Goal: Information Seeking & Learning: Learn about a topic

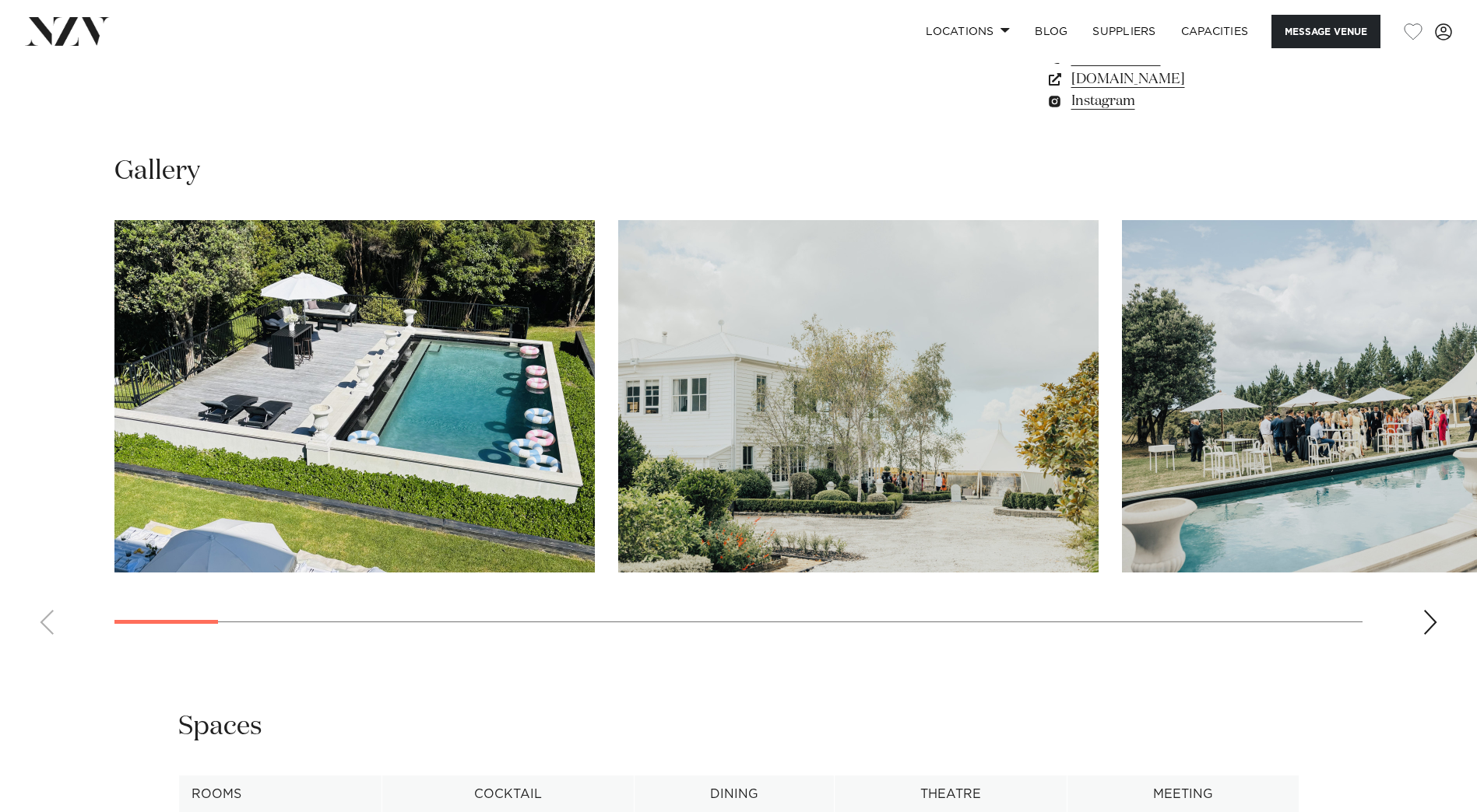
scroll to position [1401, 0]
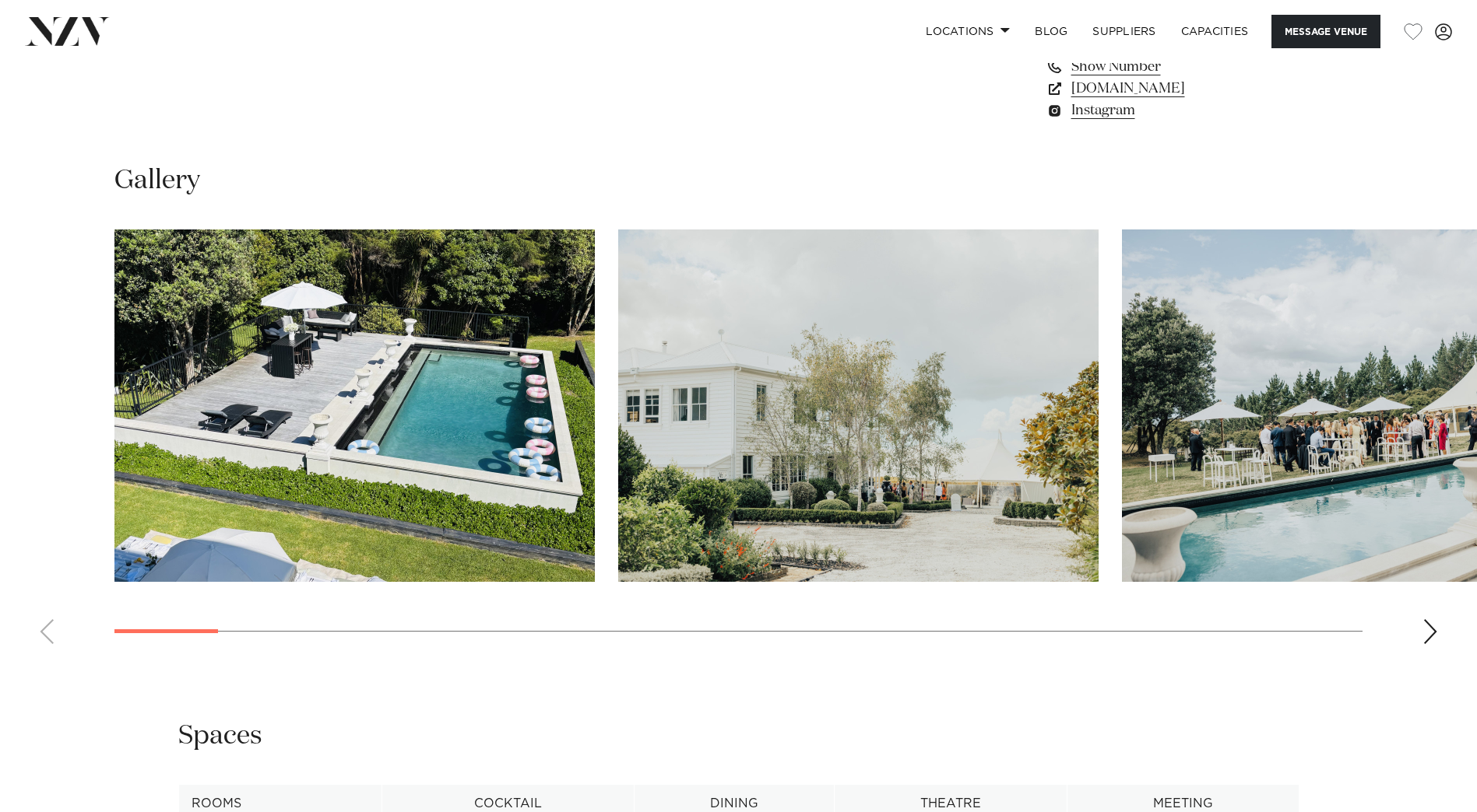
click at [1430, 631] on div "Next slide" at bounding box center [1429, 632] width 16 height 25
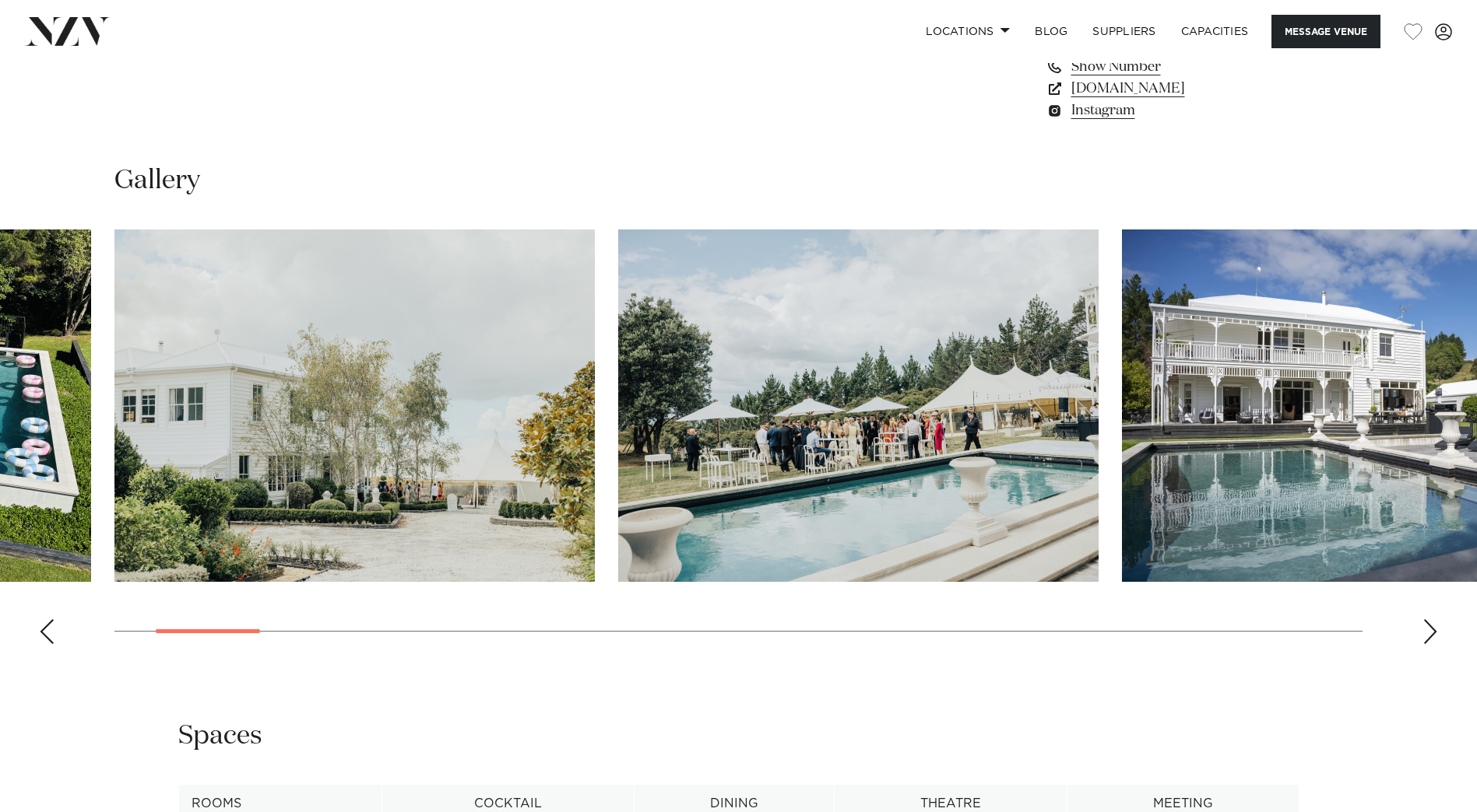
click at [1430, 631] on div "Next slide" at bounding box center [1429, 632] width 16 height 25
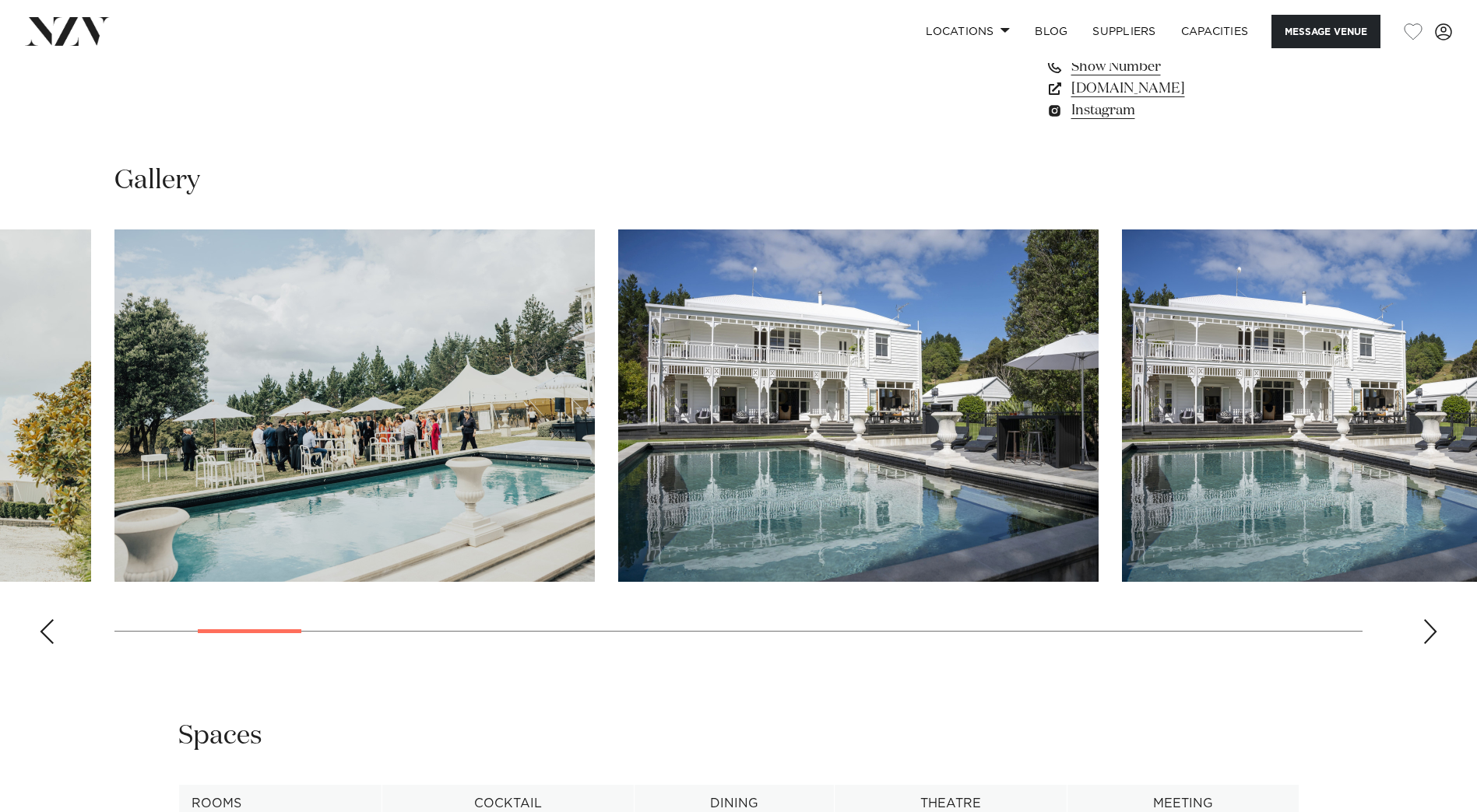
click at [1430, 631] on div "Next slide" at bounding box center [1429, 632] width 16 height 25
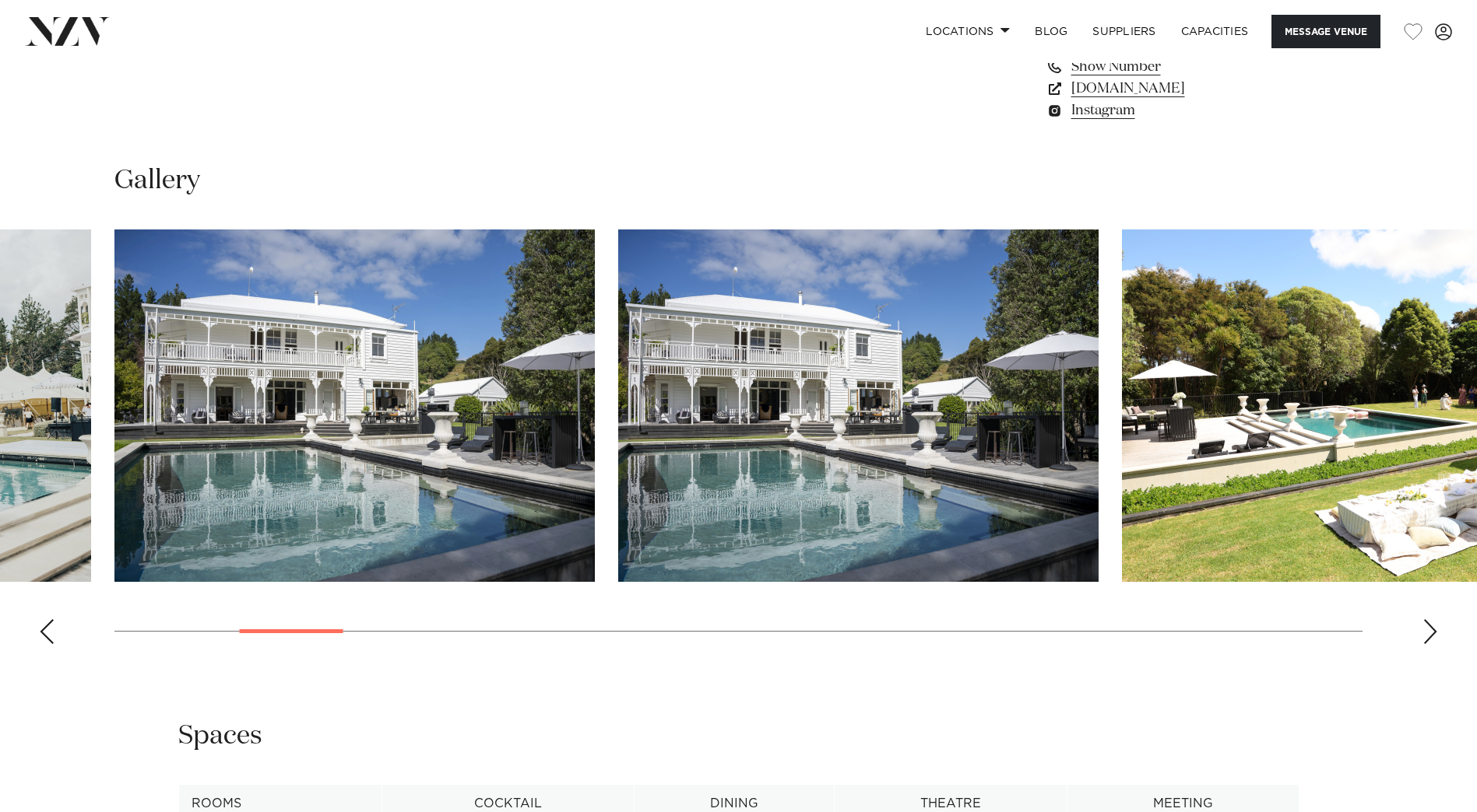
click at [1431, 631] on div "Next slide" at bounding box center [1429, 632] width 16 height 25
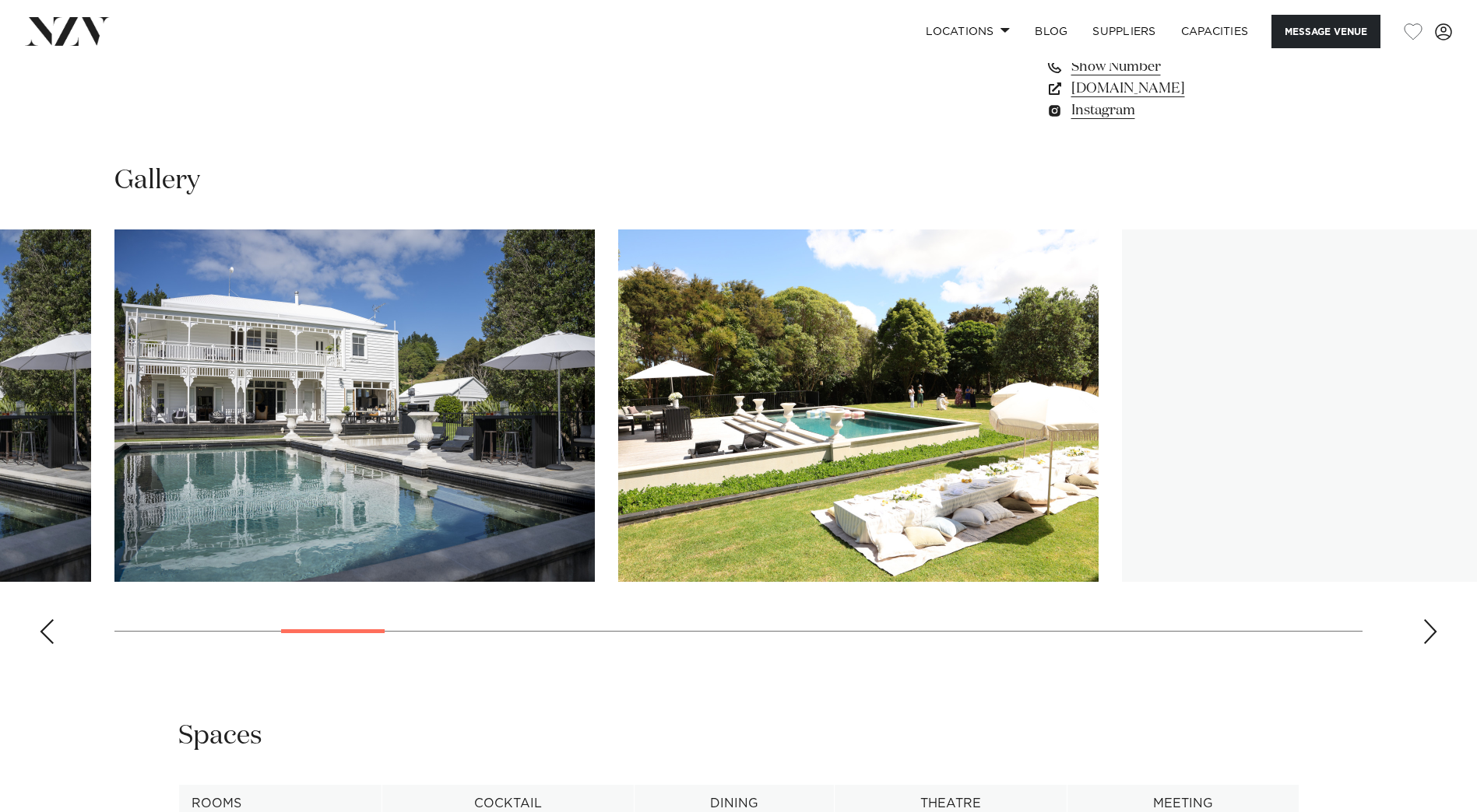
click at [1431, 631] on div "Next slide" at bounding box center [1429, 632] width 16 height 25
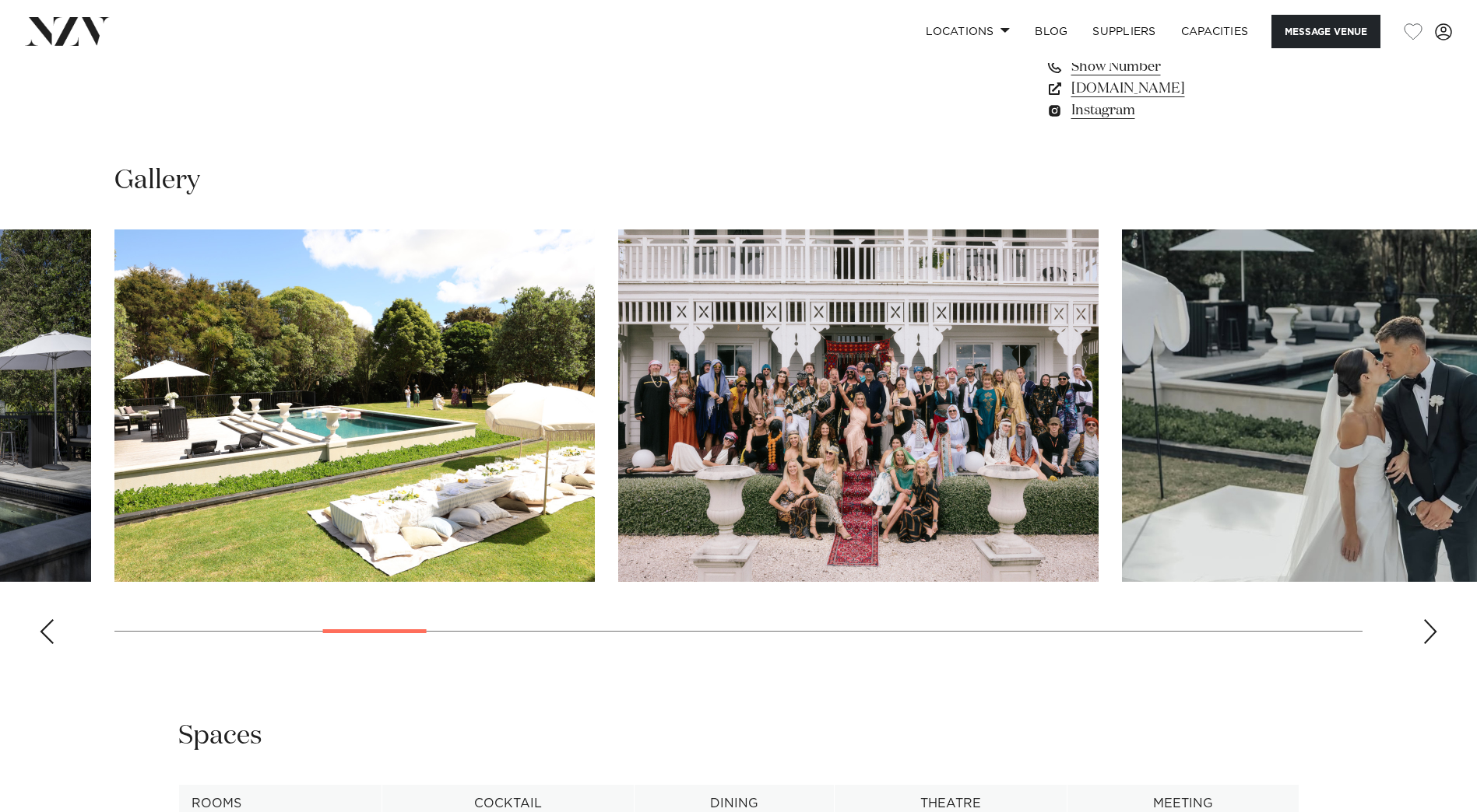
click at [1430, 639] on div "Next slide" at bounding box center [1429, 632] width 16 height 25
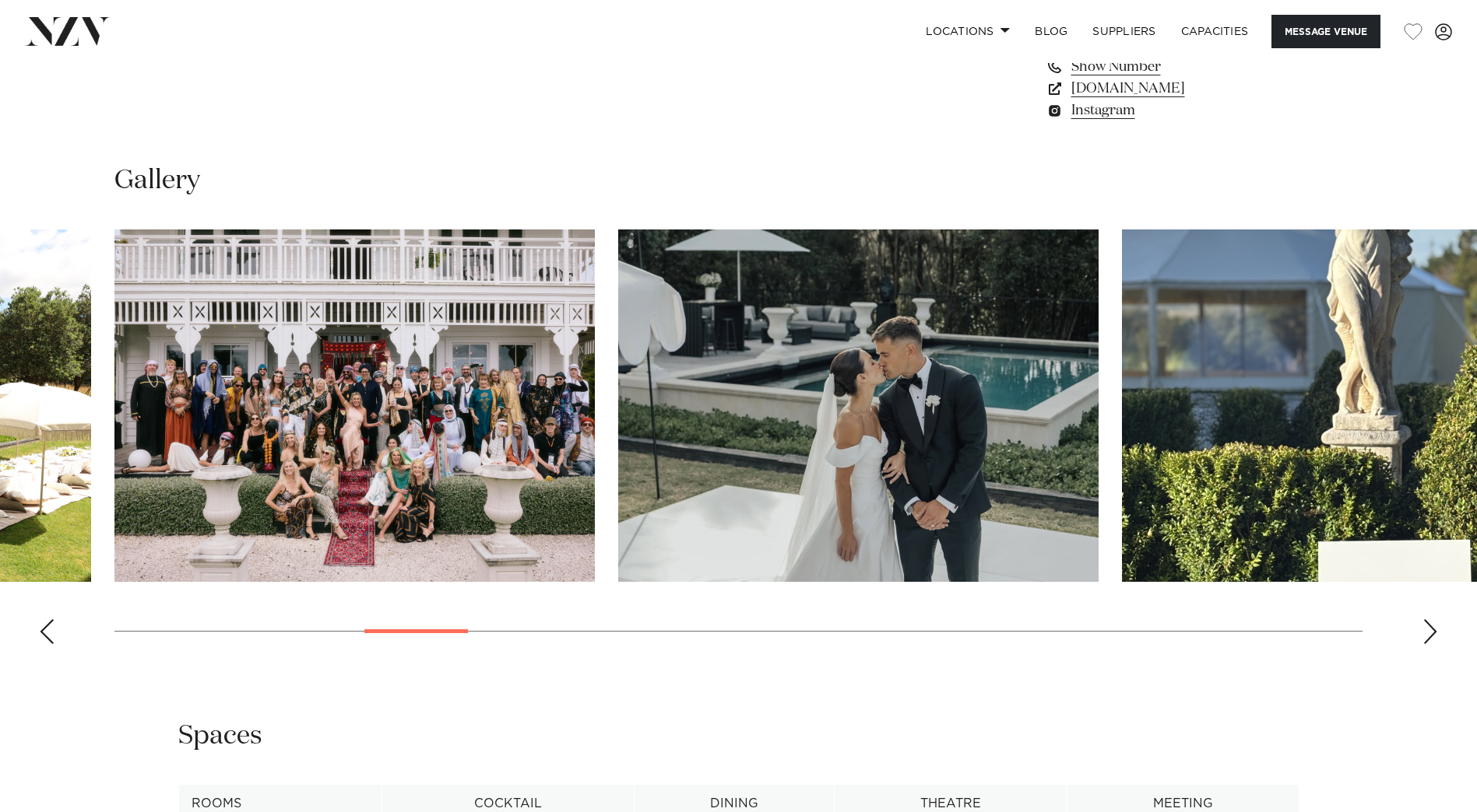
click at [1430, 639] on div "Next slide" at bounding box center [1429, 632] width 16 height 25
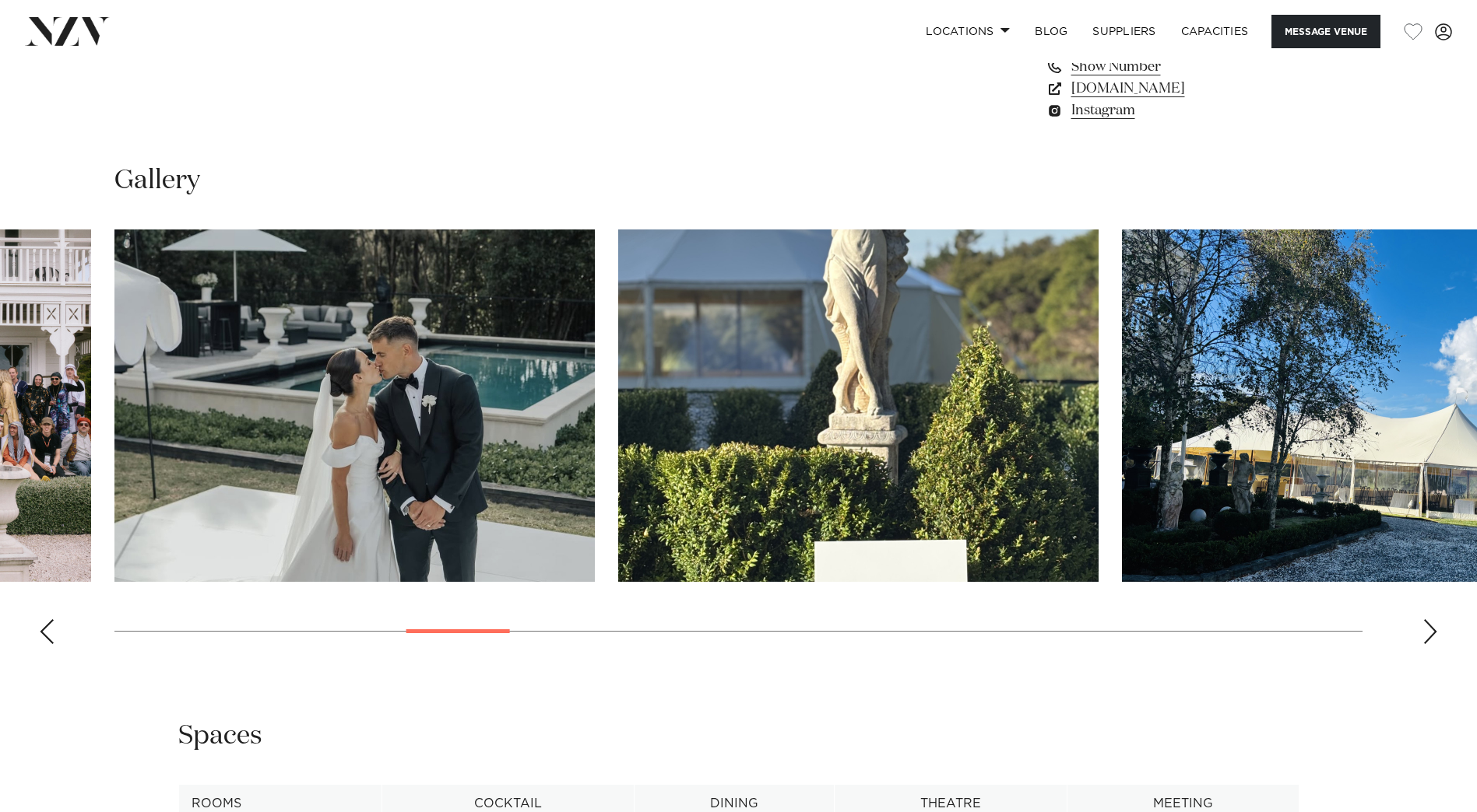
click at [1430, 639] on div "Next slide" at bounding box center [1429, 632] width 16 height 25
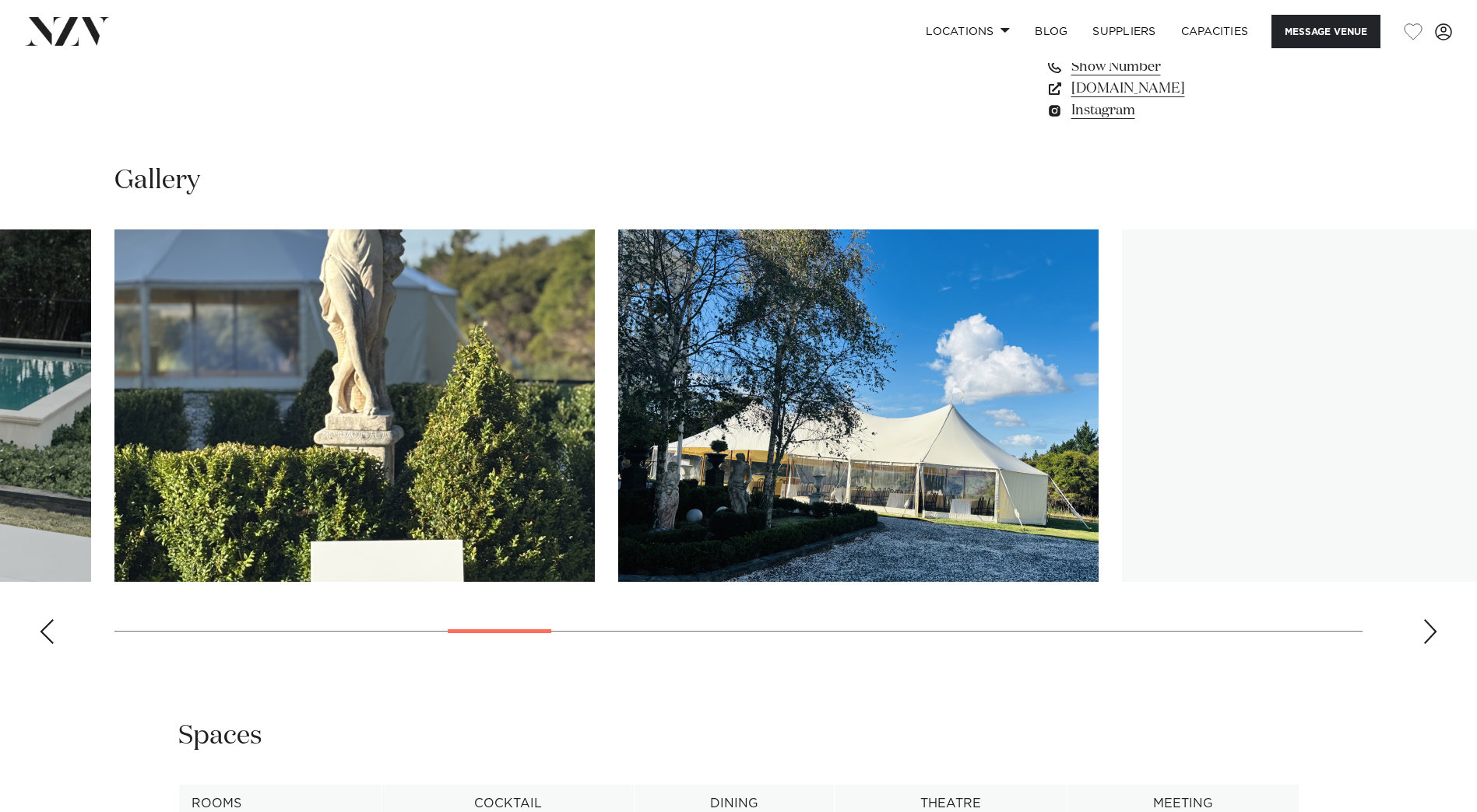
click at [1430, 639] on div "Next slide" at bounding box center [1429, 632] width 16 height 25
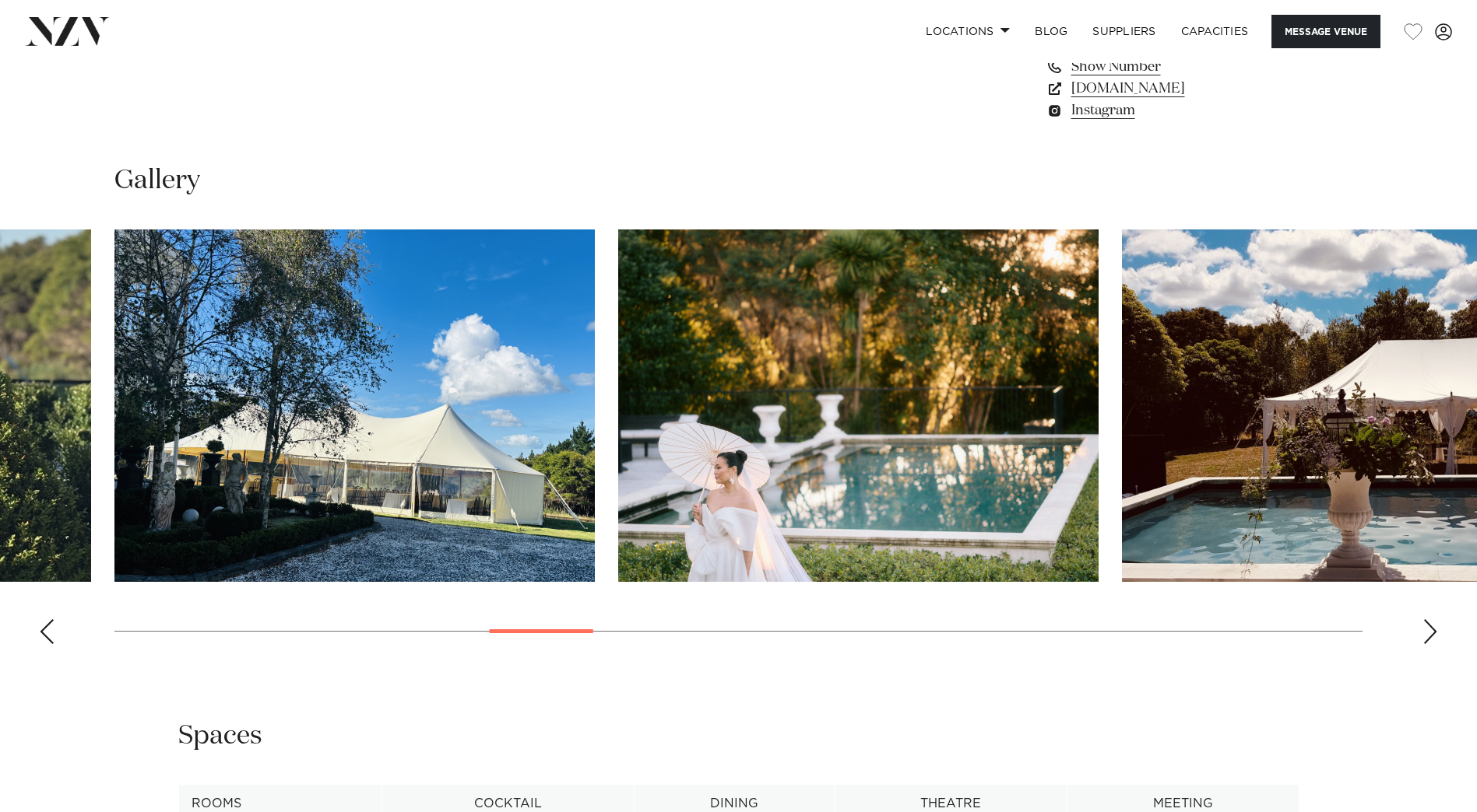
click at [1430, 639] on div "Next slide" at bounding box center [1429, 632] width 16 height 25
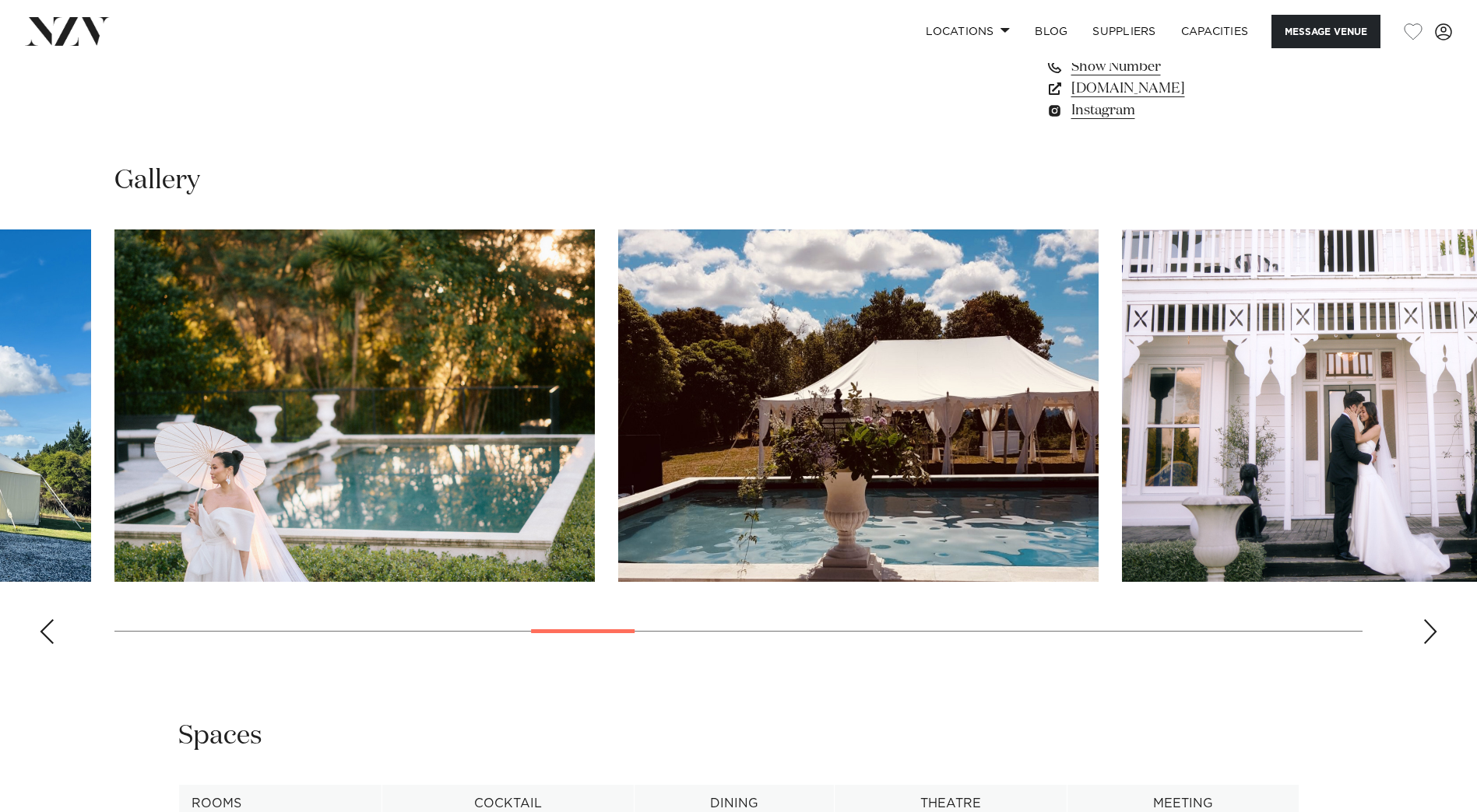
click at [1430, 639] on div "Next slide" at bounding box center [1429, 632] width 16 height 25
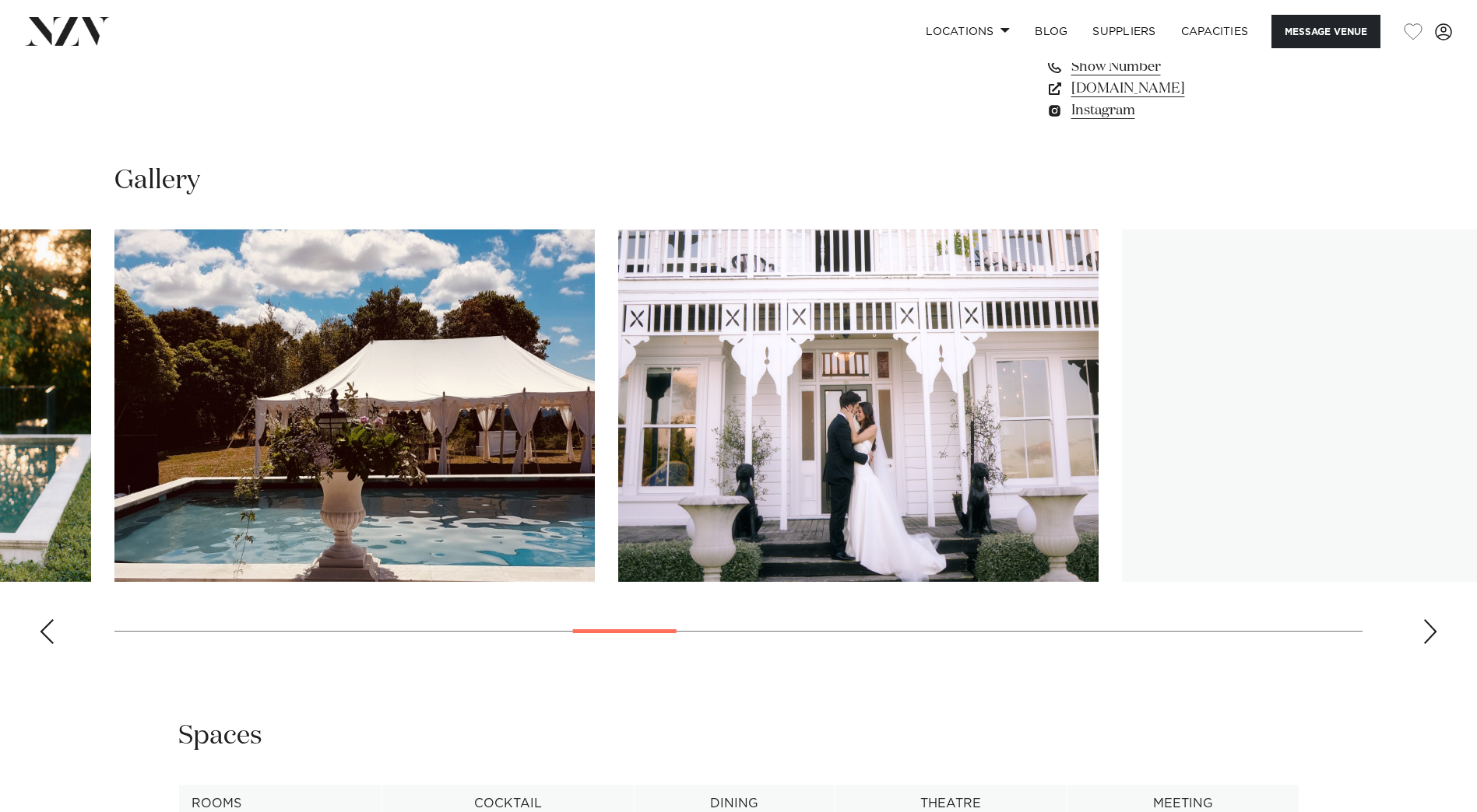
click at [1430, 639] on div "Next slide" at bounding box center [1429, 632] width 16 height 25
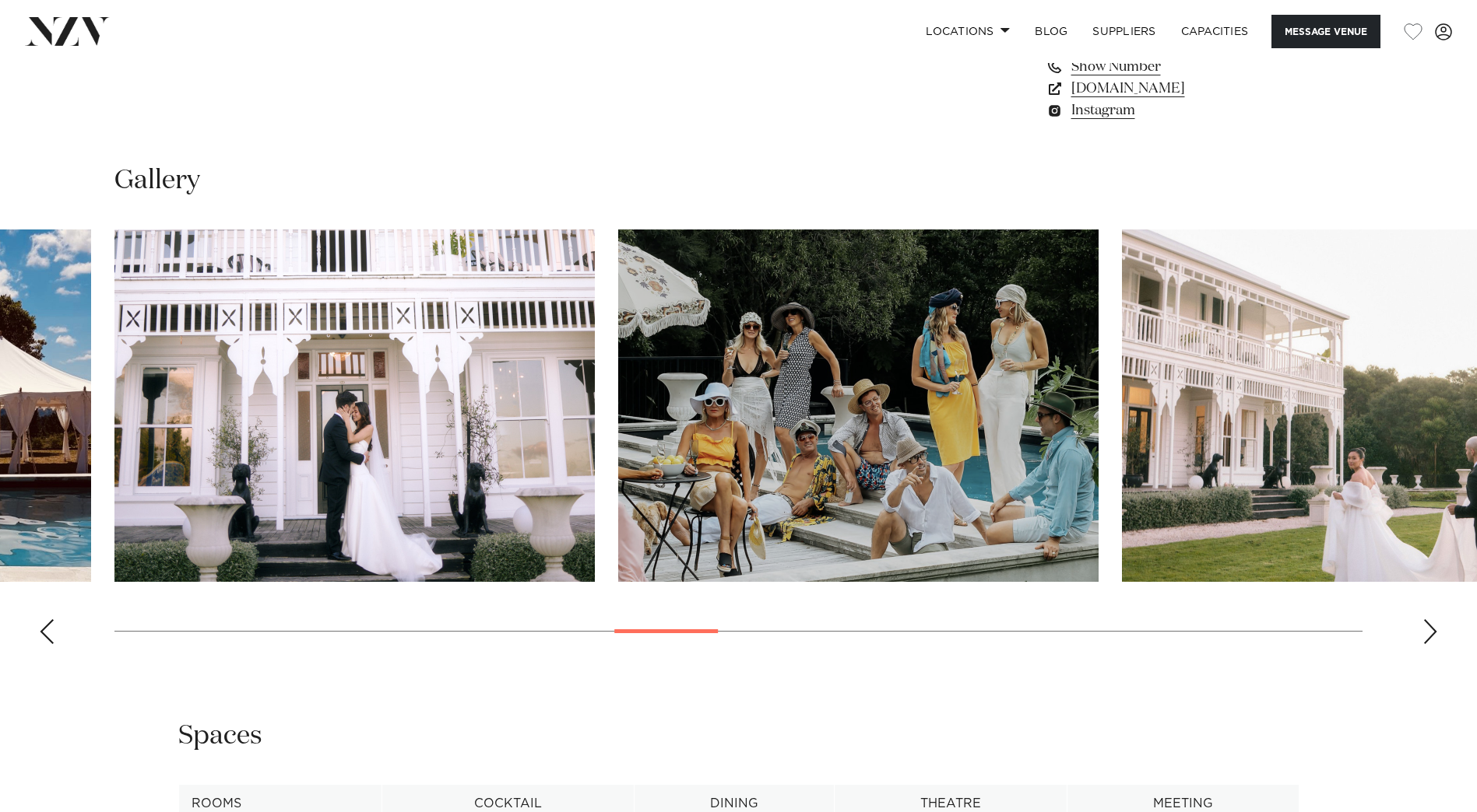
click at [1430, 639] on div "Next slide" at bounding box center [1429, 632] width 16 height 25
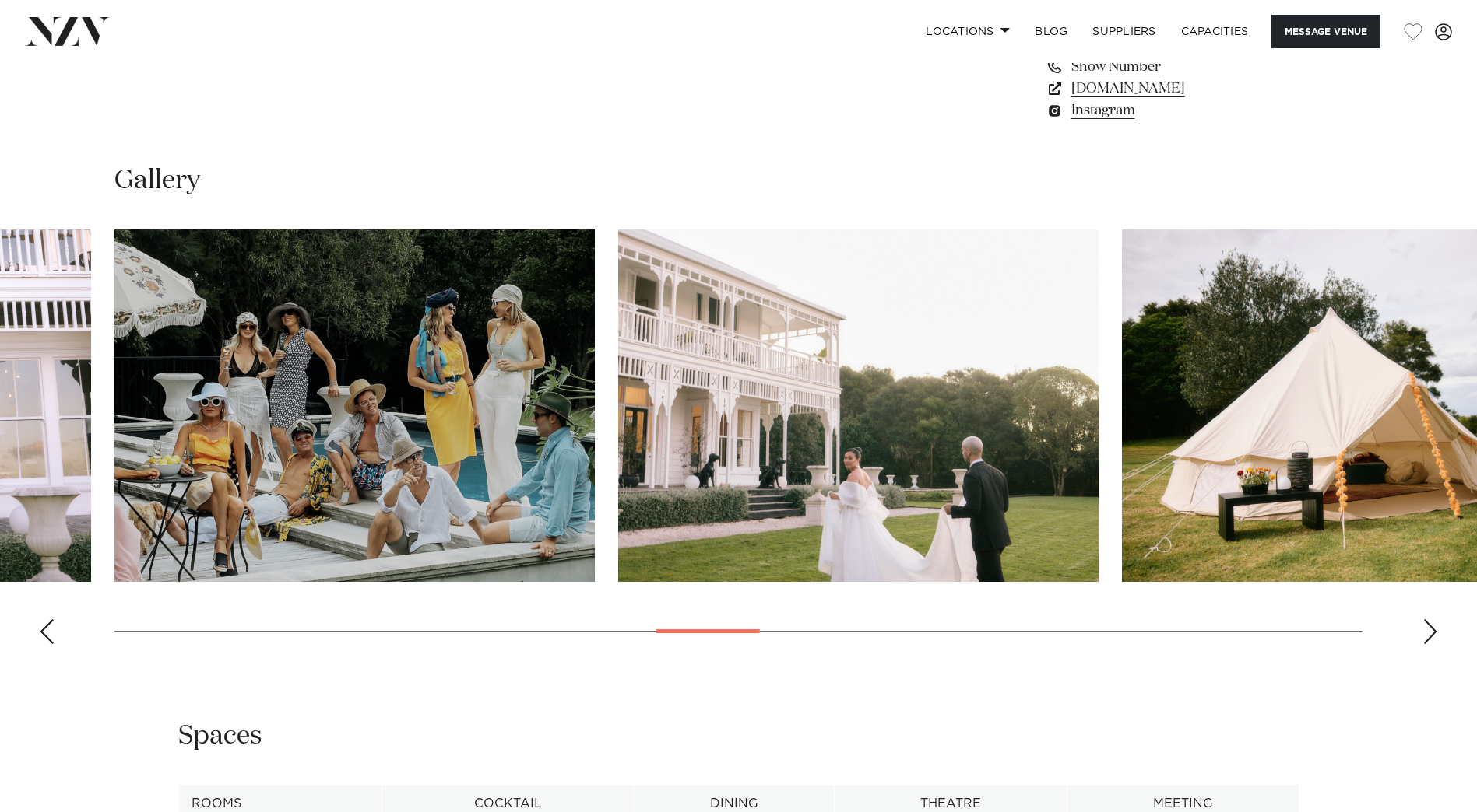
click at [1430, 639] on div "Next slide" at bounding box center [1429, 632] width 16 height 25
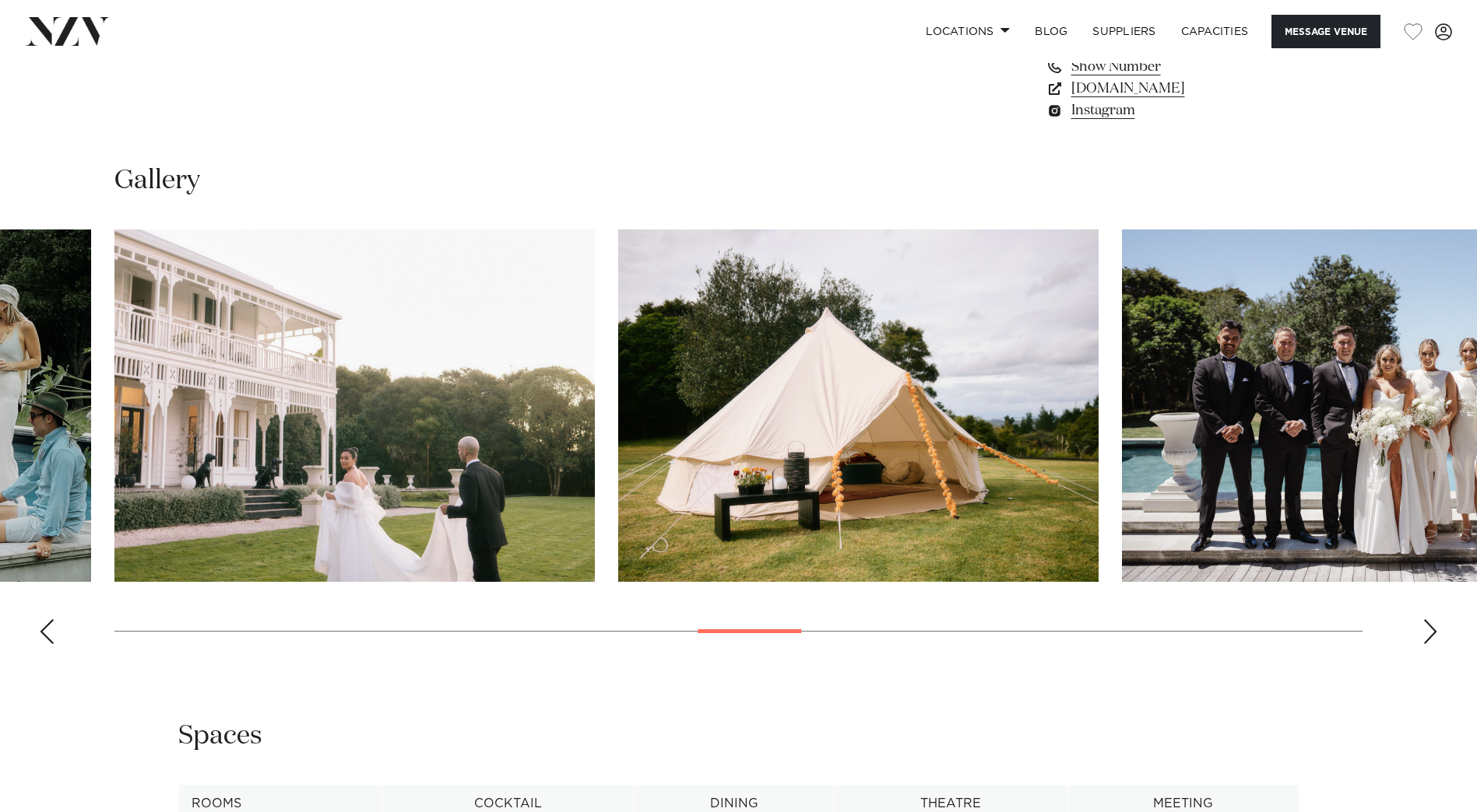
click at [1430, 639] on div "Next slide" at bounding box center [1429, 632] width 16 height 25
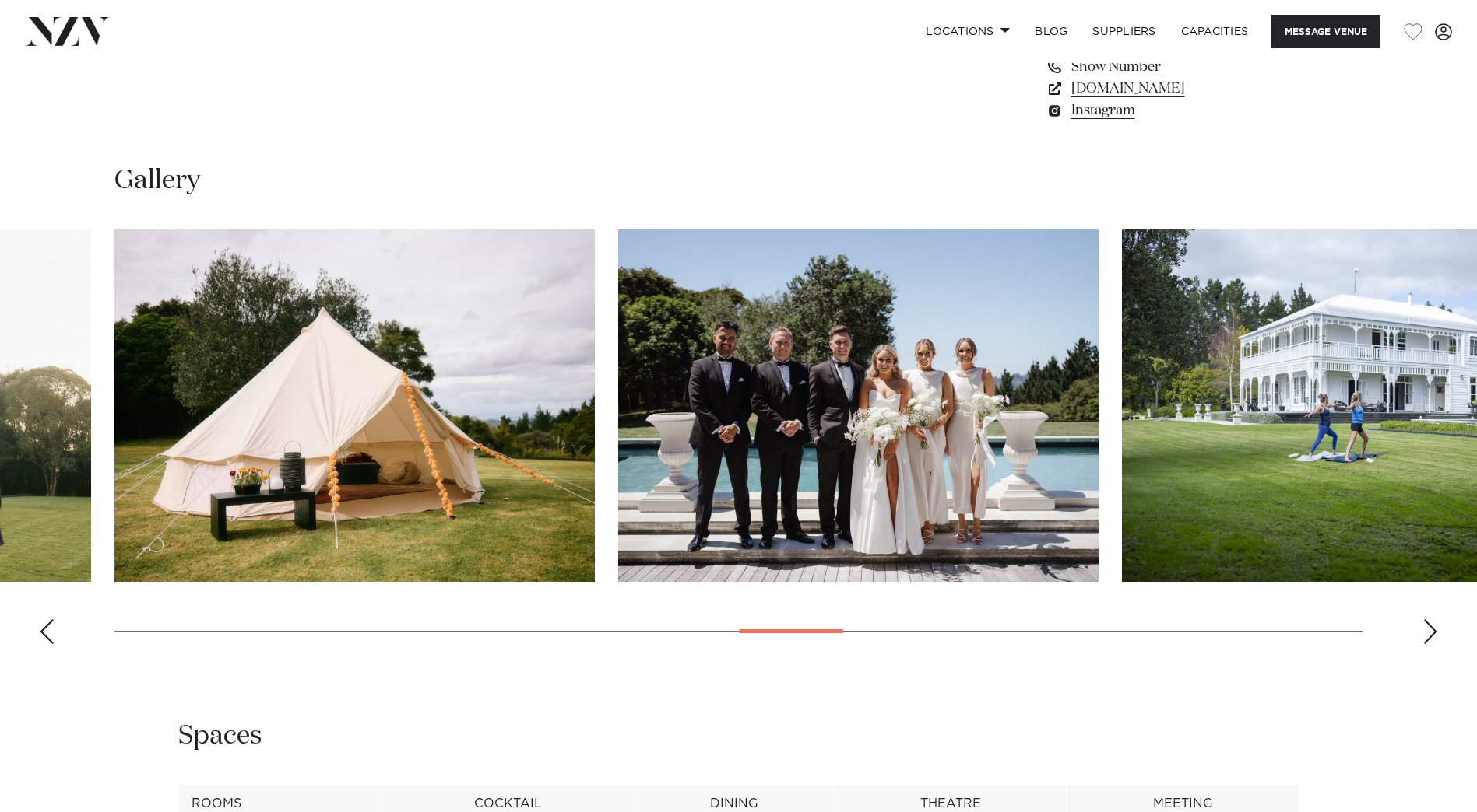
click at [1430, 639] on div "Next slide" at bounding box center [1429, 632] width 16 height 25
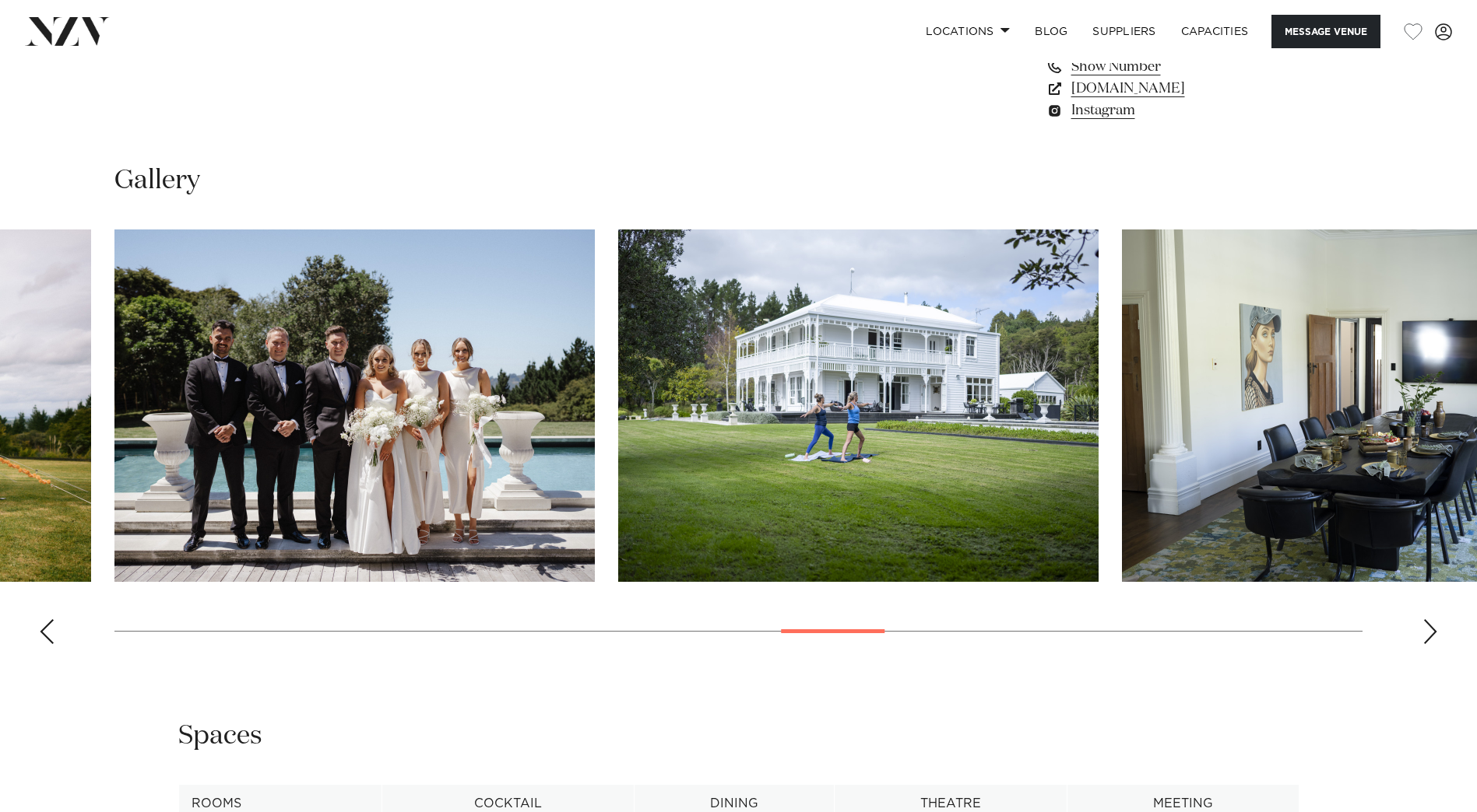
click at [1430, 639] on div "Next slide" at bounding box center [1429, 632] width 16 height 25
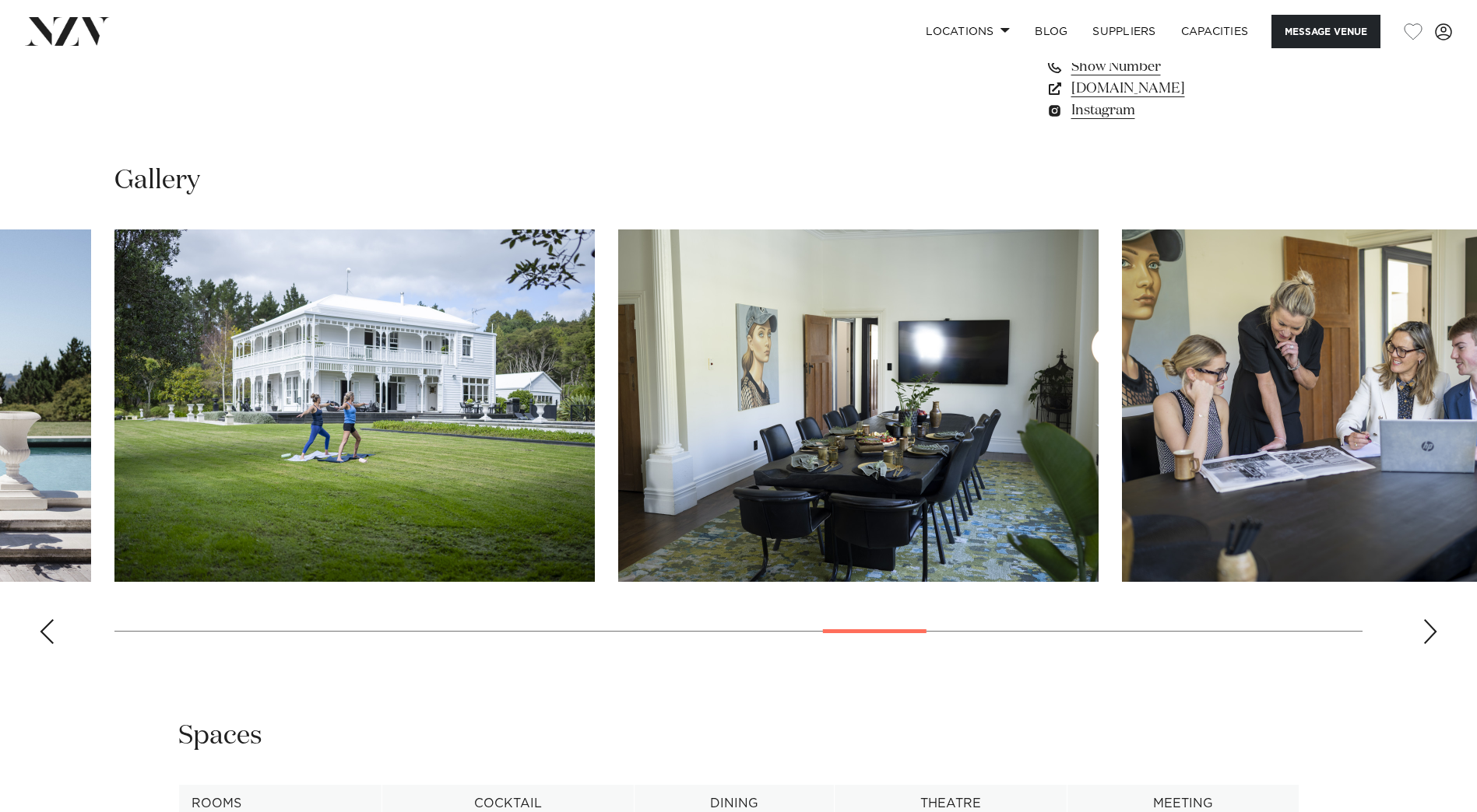
click at [1429, 639] on div "Next slide" at bounding box center [1429, 632] width 16 height 25
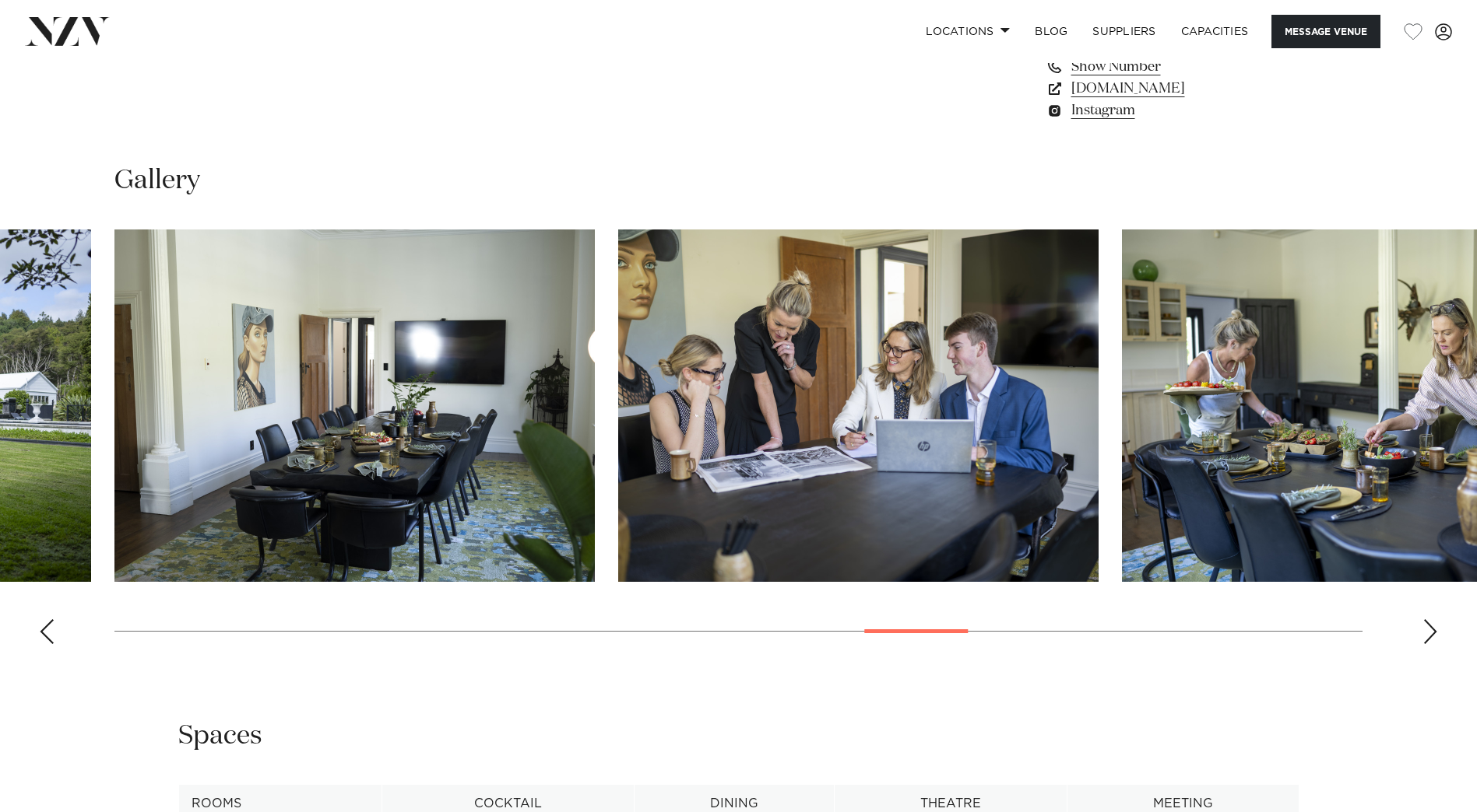
click at [1428, 639] on div "Next slide" at bounding box center [1429, 632] width 16 height 25
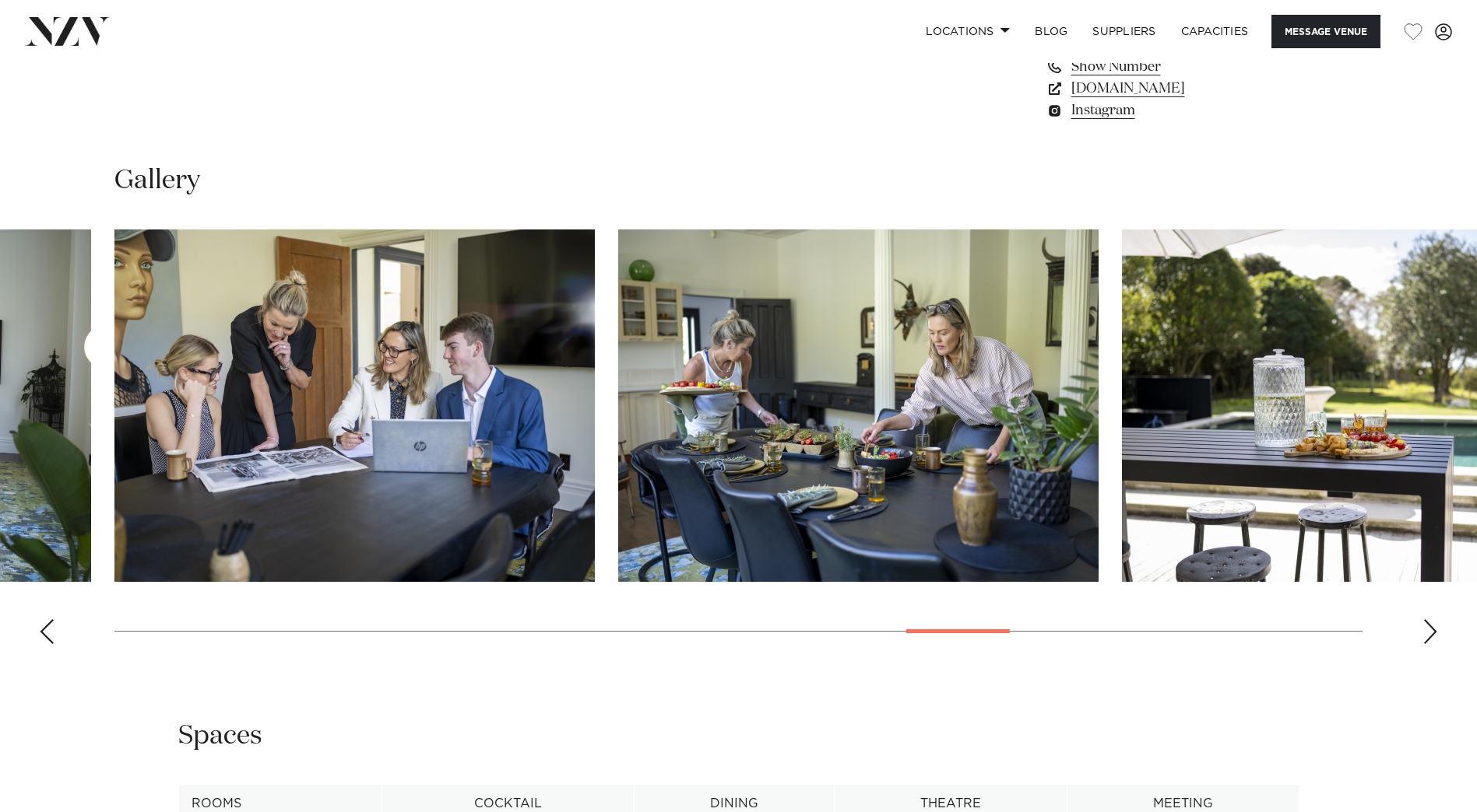
click at [1428, 639] on div "Next slide" at bounding box center [1429, 632] width 16 height 25
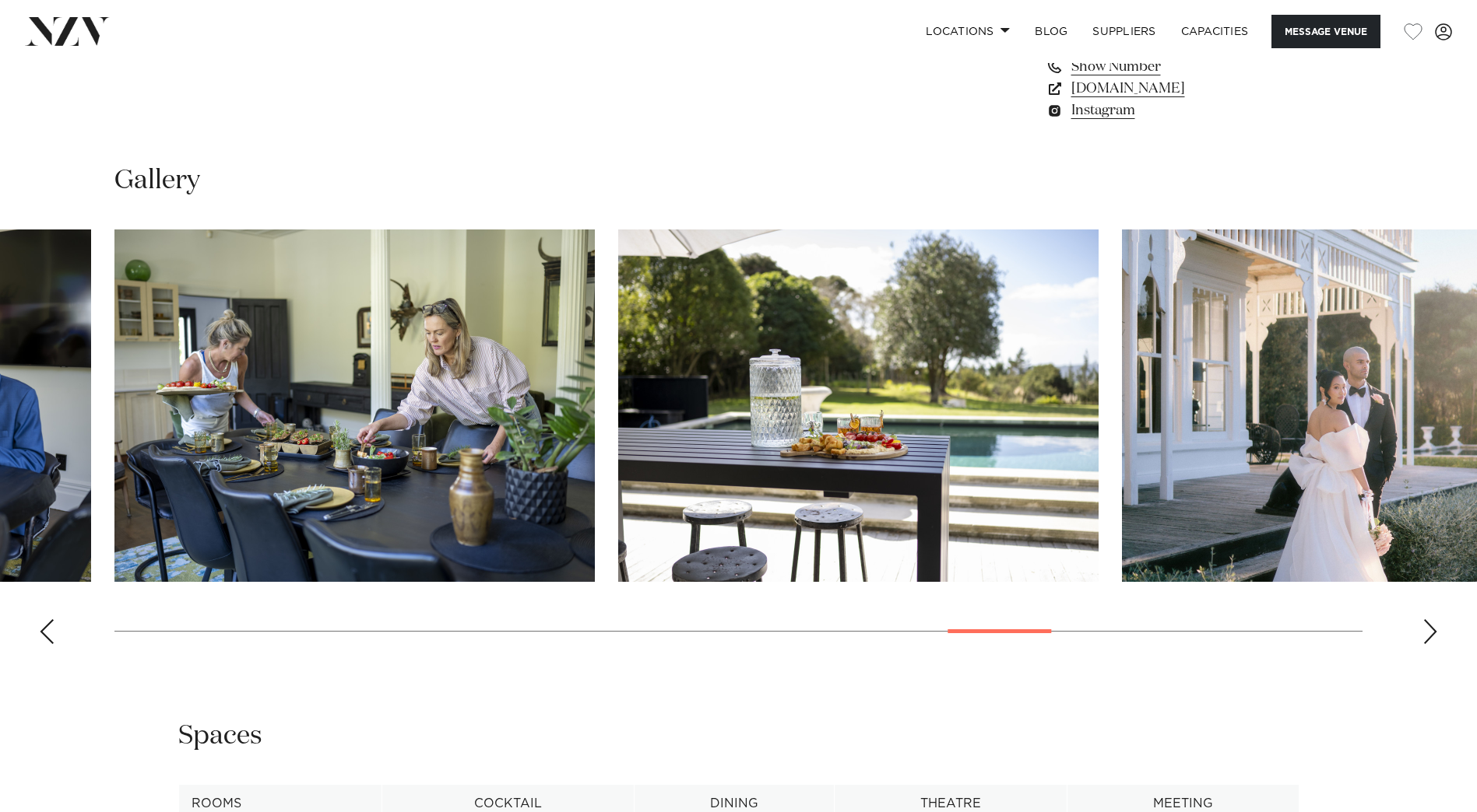
click at [1428, 639] on div "Next slide" at bounding box center [1429, 632] width 16 height 25
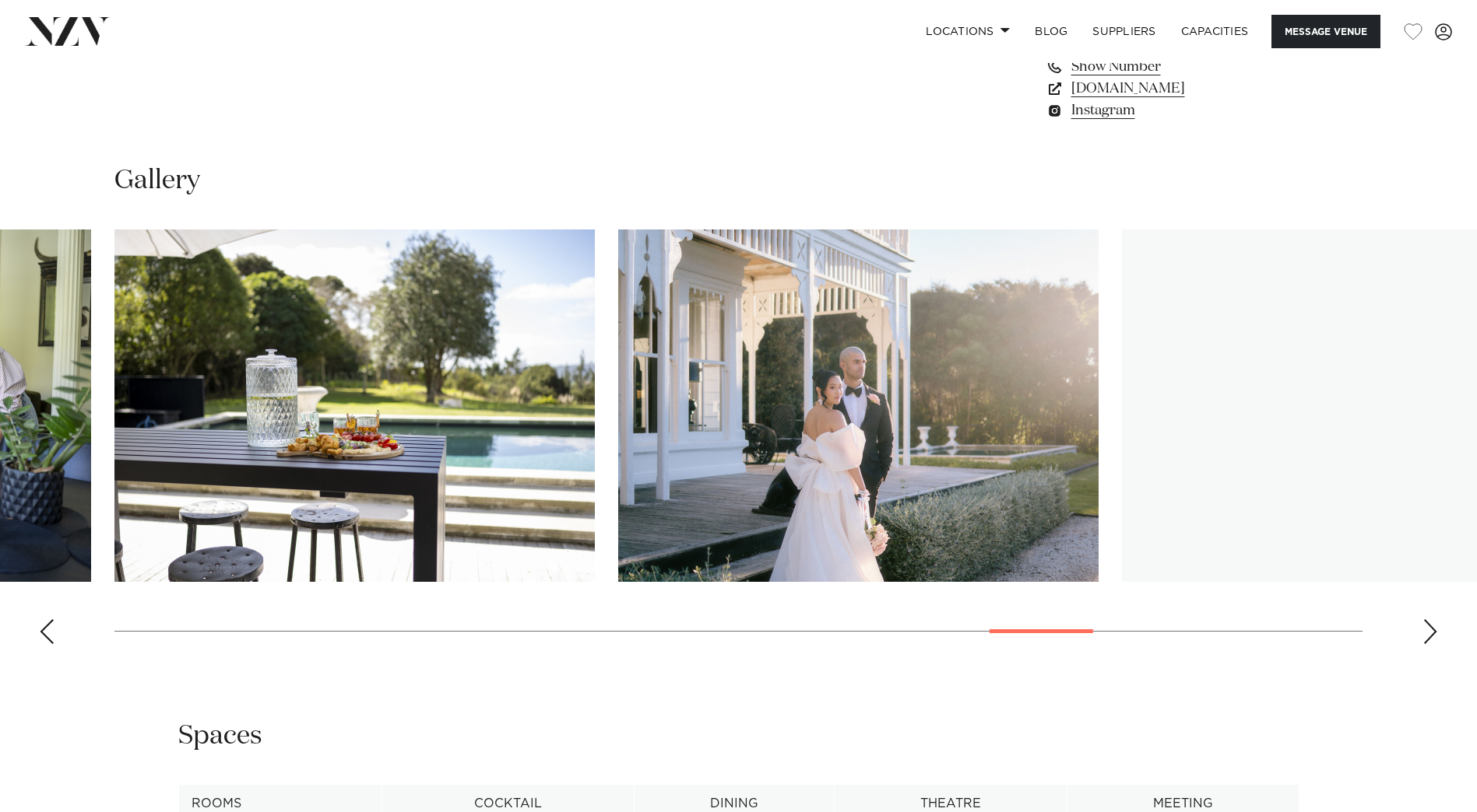
click at [1428, 639] on div "Next slide" at bounding box center [1429, 632] width 16 height 25
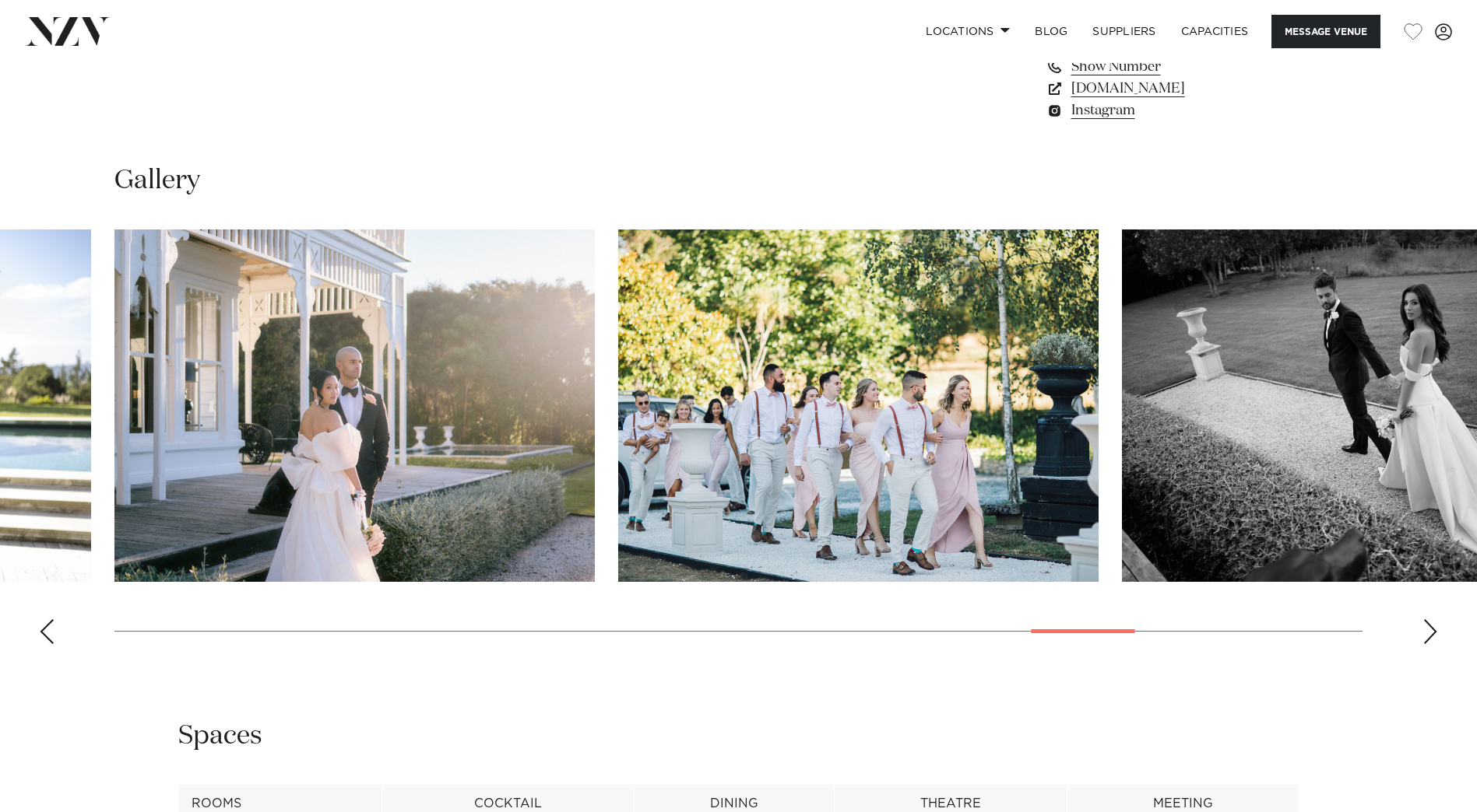
click at [1427, 632] on div "Next slide" at bounding box center [1429, 632] width 16 height 25
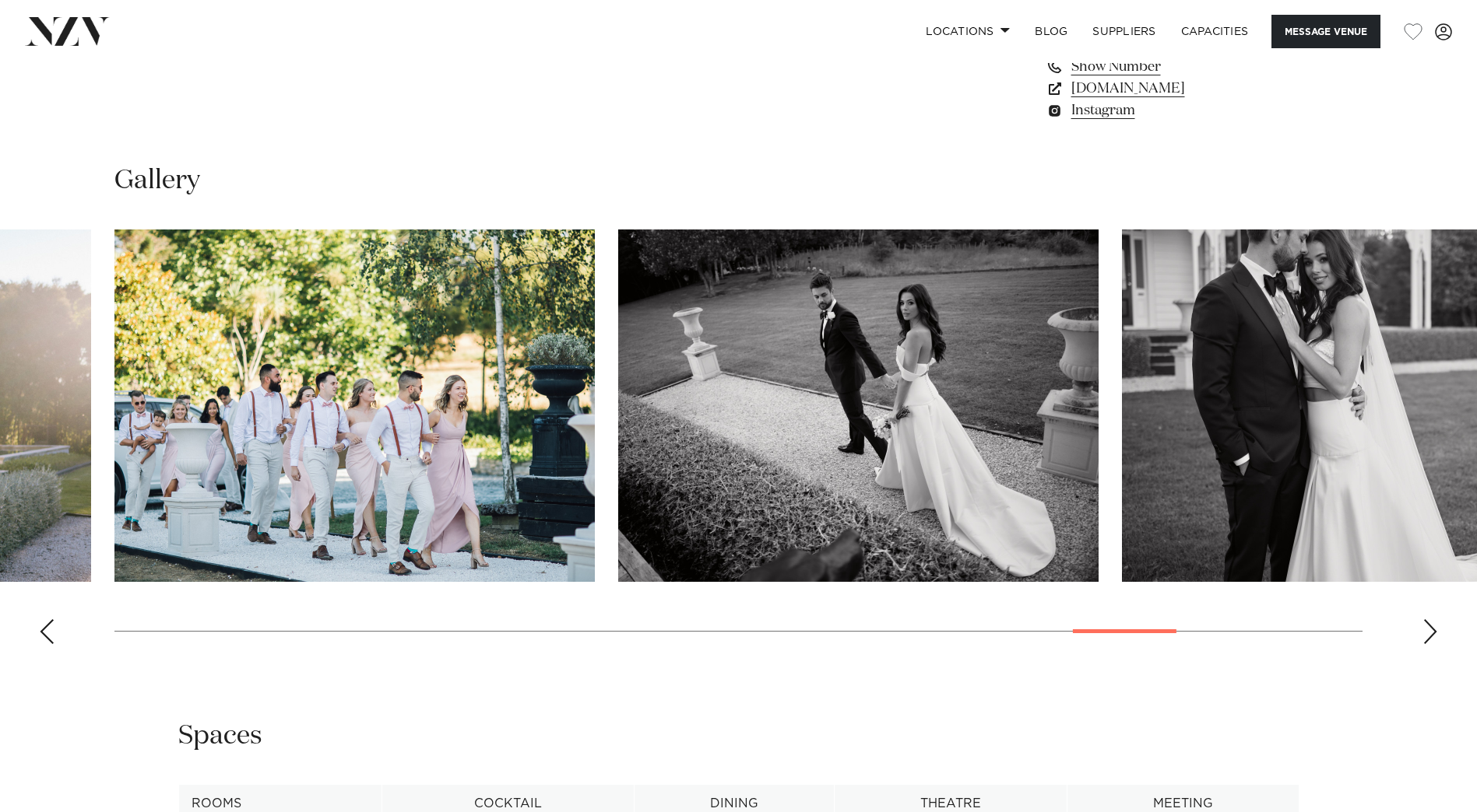
click at [1427, 632] on div "Next slide" at bounding box center [1429, 632] width 16 height 25
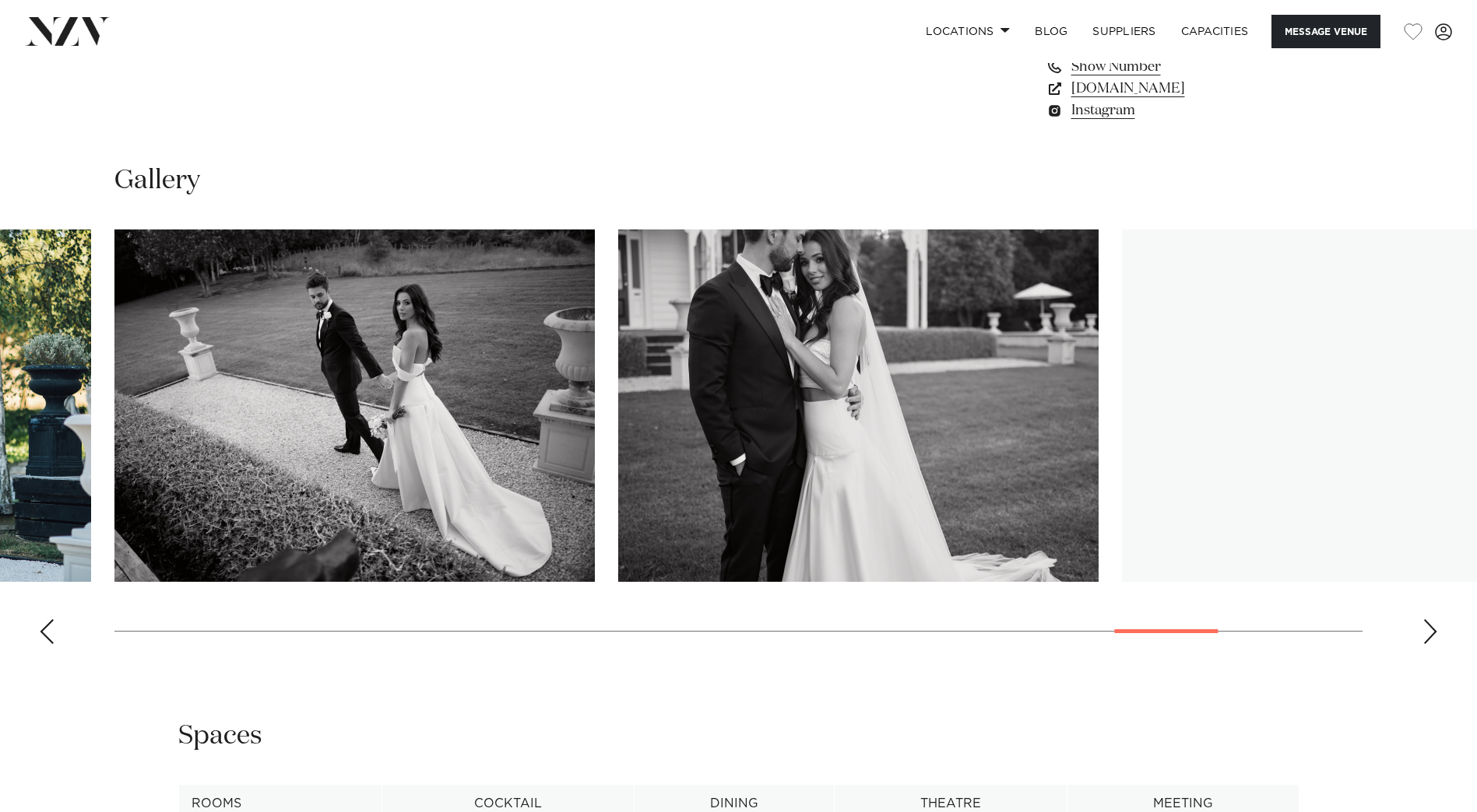
click at [1427, 632] on div "Next slide" at bounding box center [1429, 632] width 16 height 25
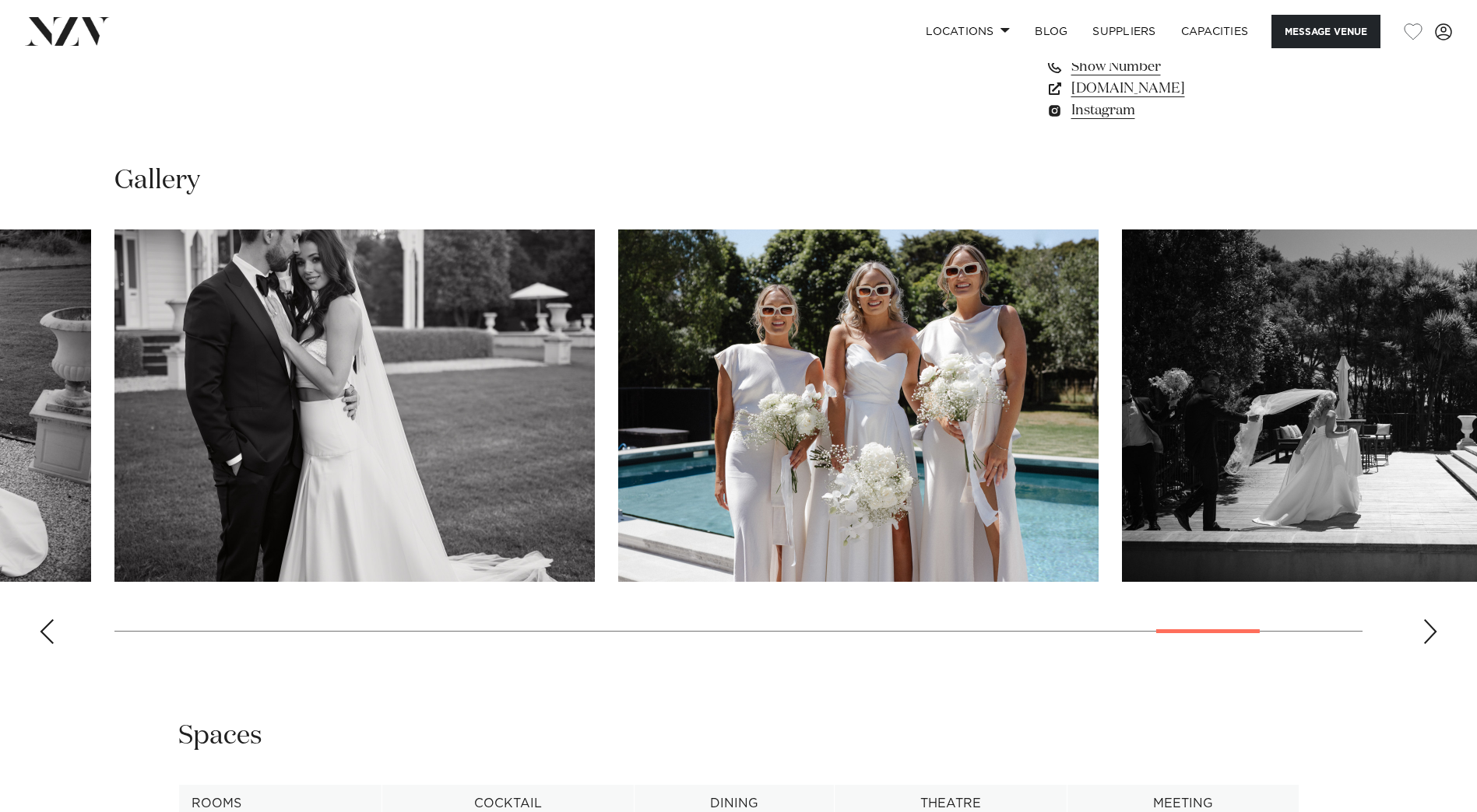
click at [1427, 632] on div "Next slide" at bounding box center [1429, 632] width 16 height 25
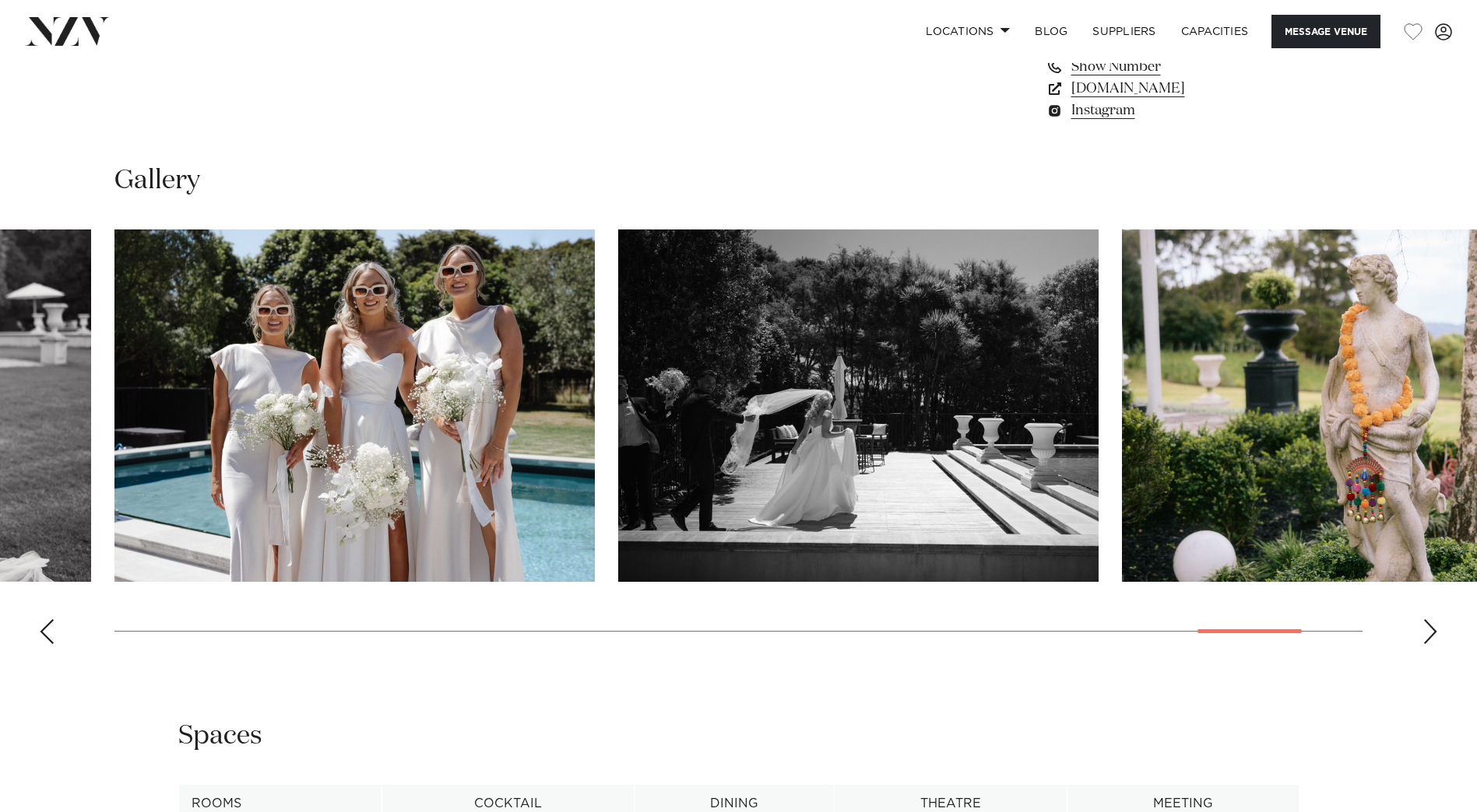
click at [1427, 632] on div "Next slide" at bounding box center [1429, 632] width 16 height 25
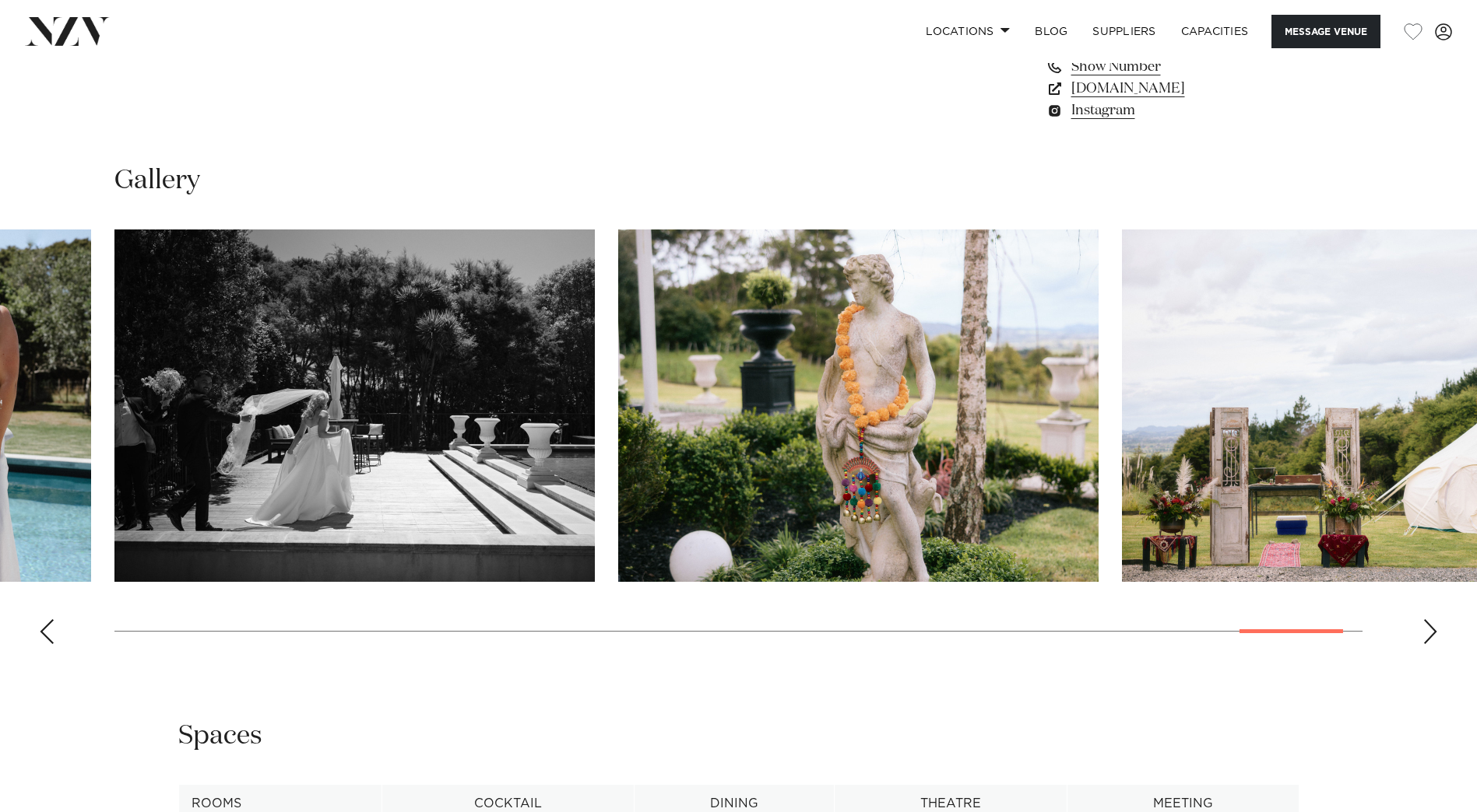
click at [1427, 632] on div "Next slide" at bounding box center [1429, 632] width 16 height 25
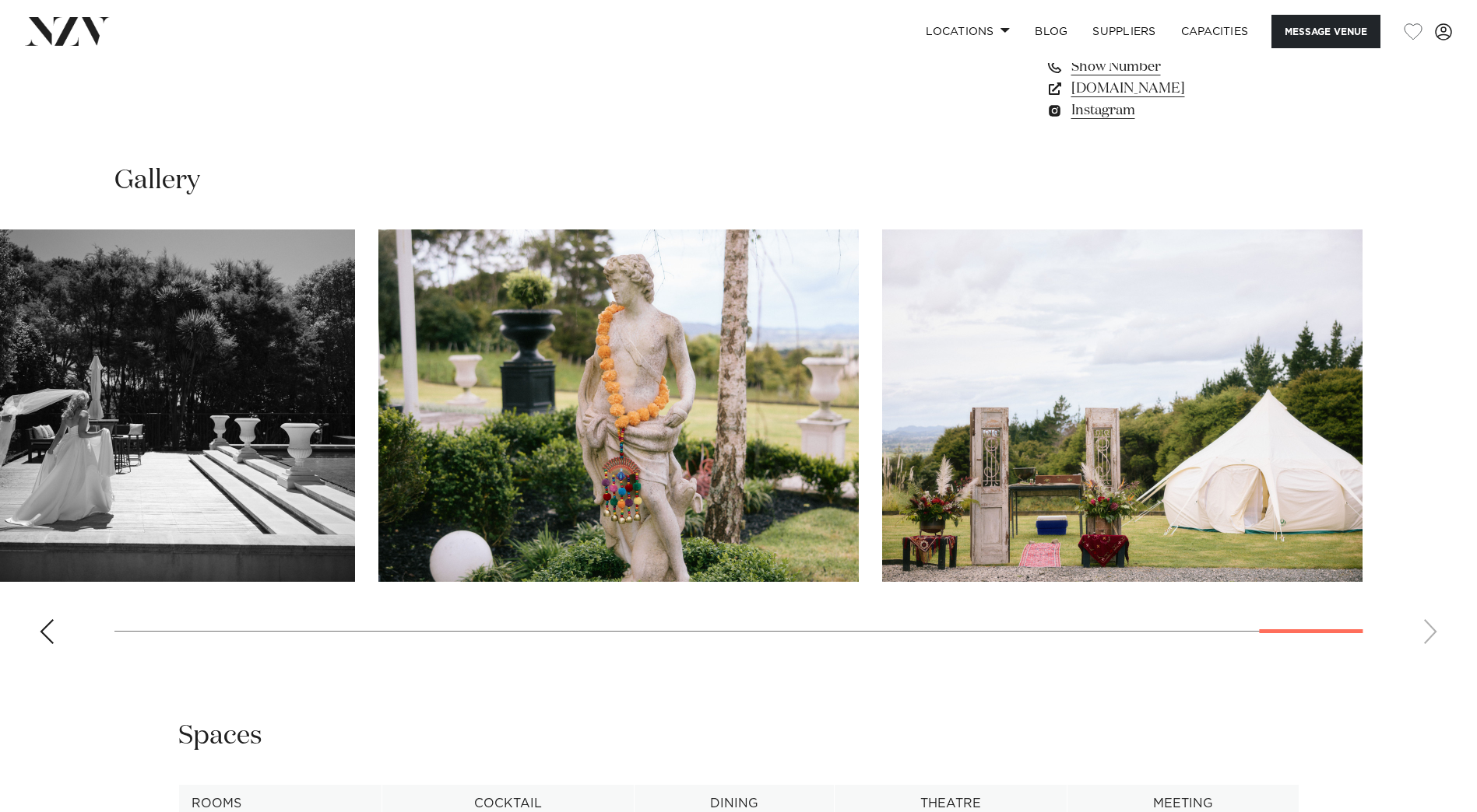
click at [1427, 632] on swiper-container at bounding box center [738, 443] width 1477 height 427
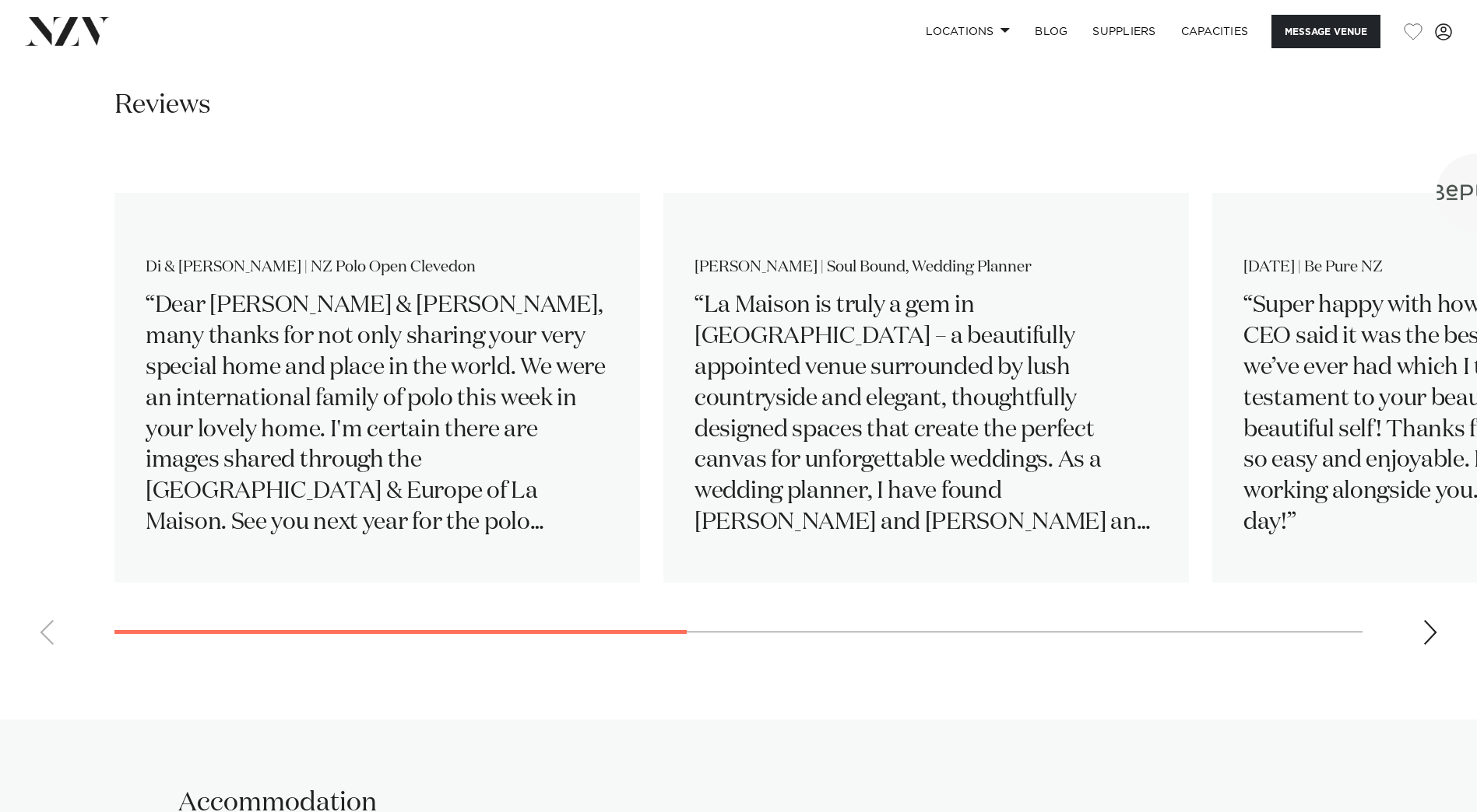
scroll to position [2334, 0]
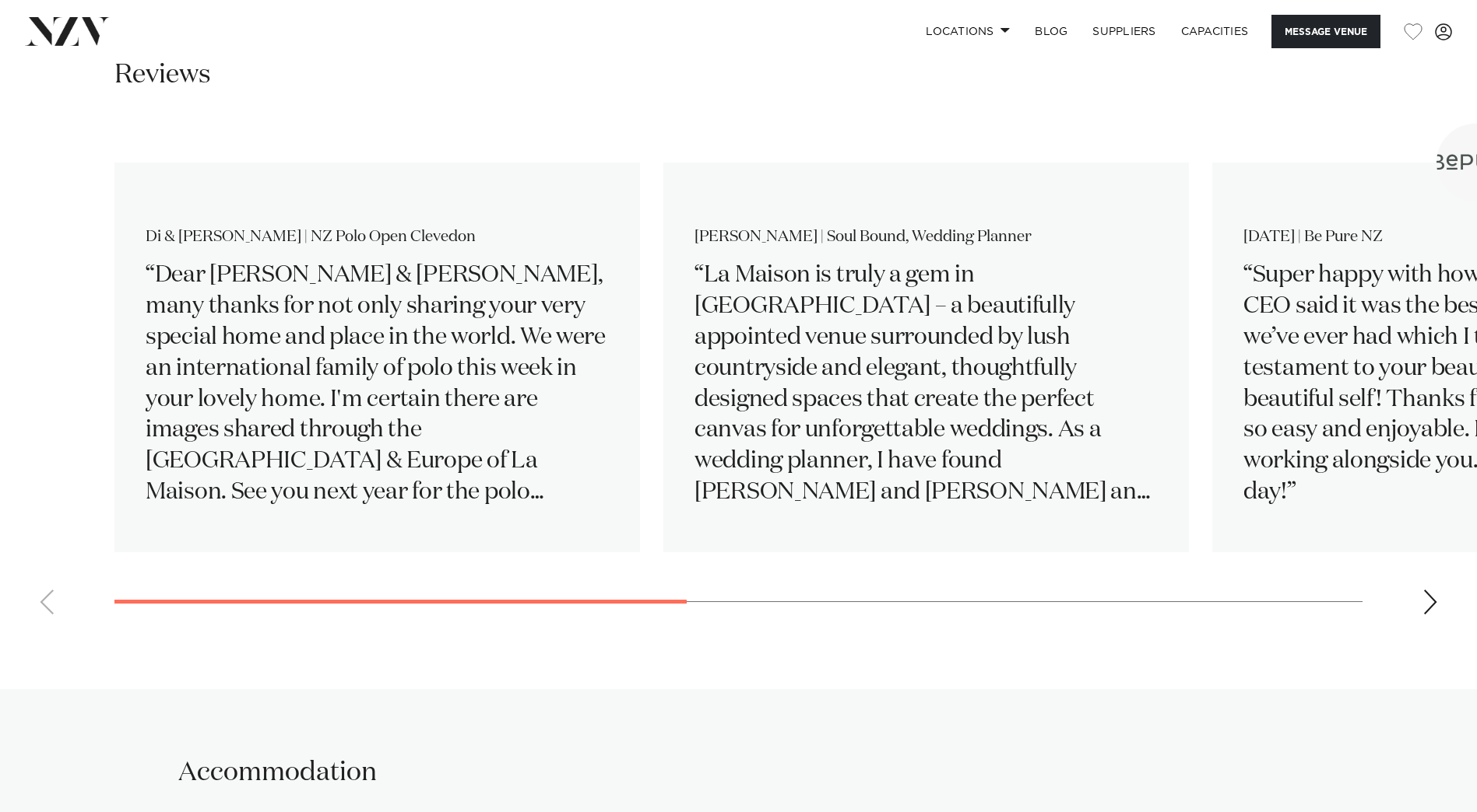
click at [1438, 601] on swiper-container "Di & [PERSON_NAME] | NZ Polo Open Clevedon Dear [PERSON_NAME] & [PERSON_NAME], …" at bounding box center [738, 375] width 1477 height 503
click at [1428, 604] on div "Next slide" at bounding box center [1429, 602] width 16 height 25
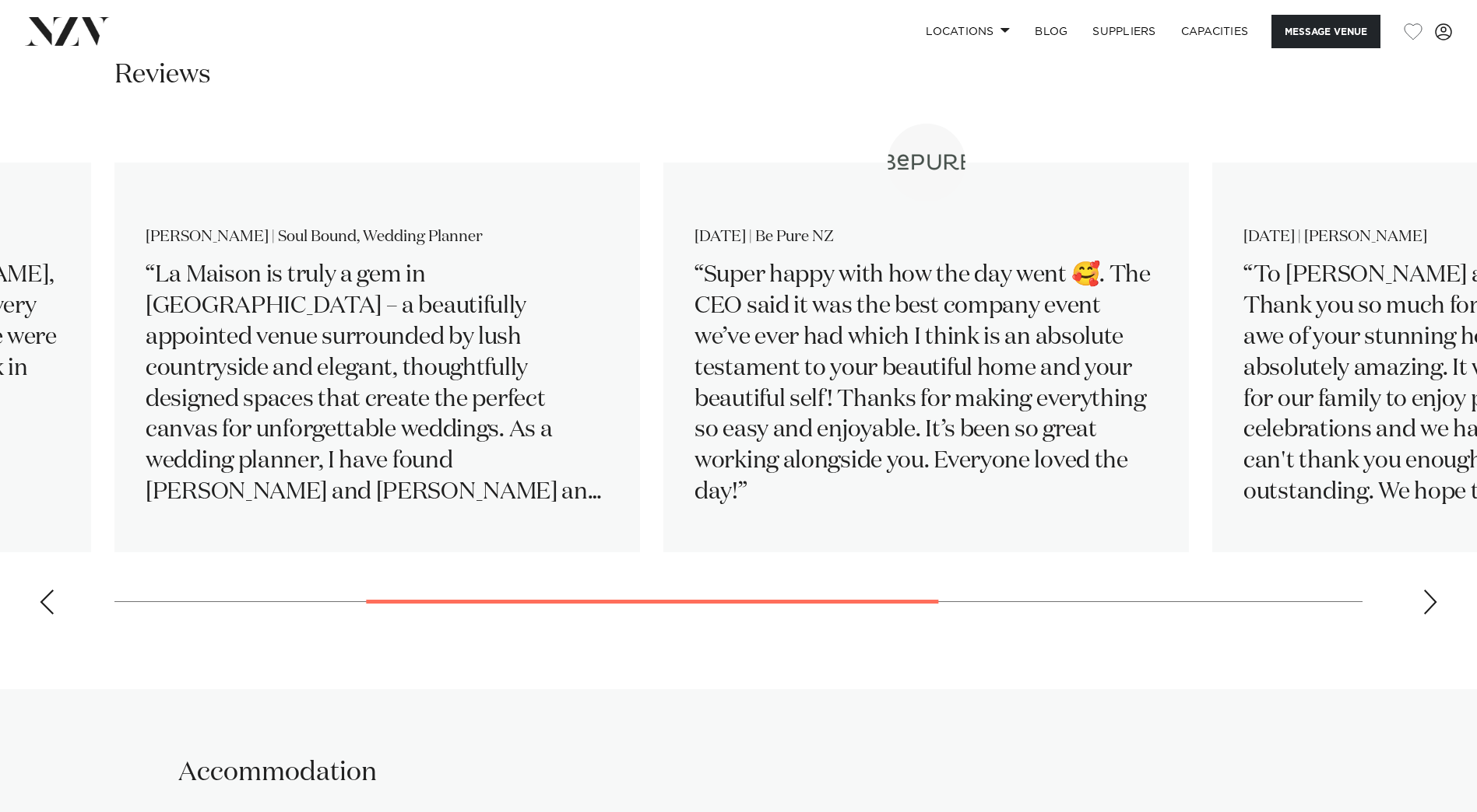
click at [1428, 604] on div "Next slide" at bounding box center [1429, 602] width 16 height 25
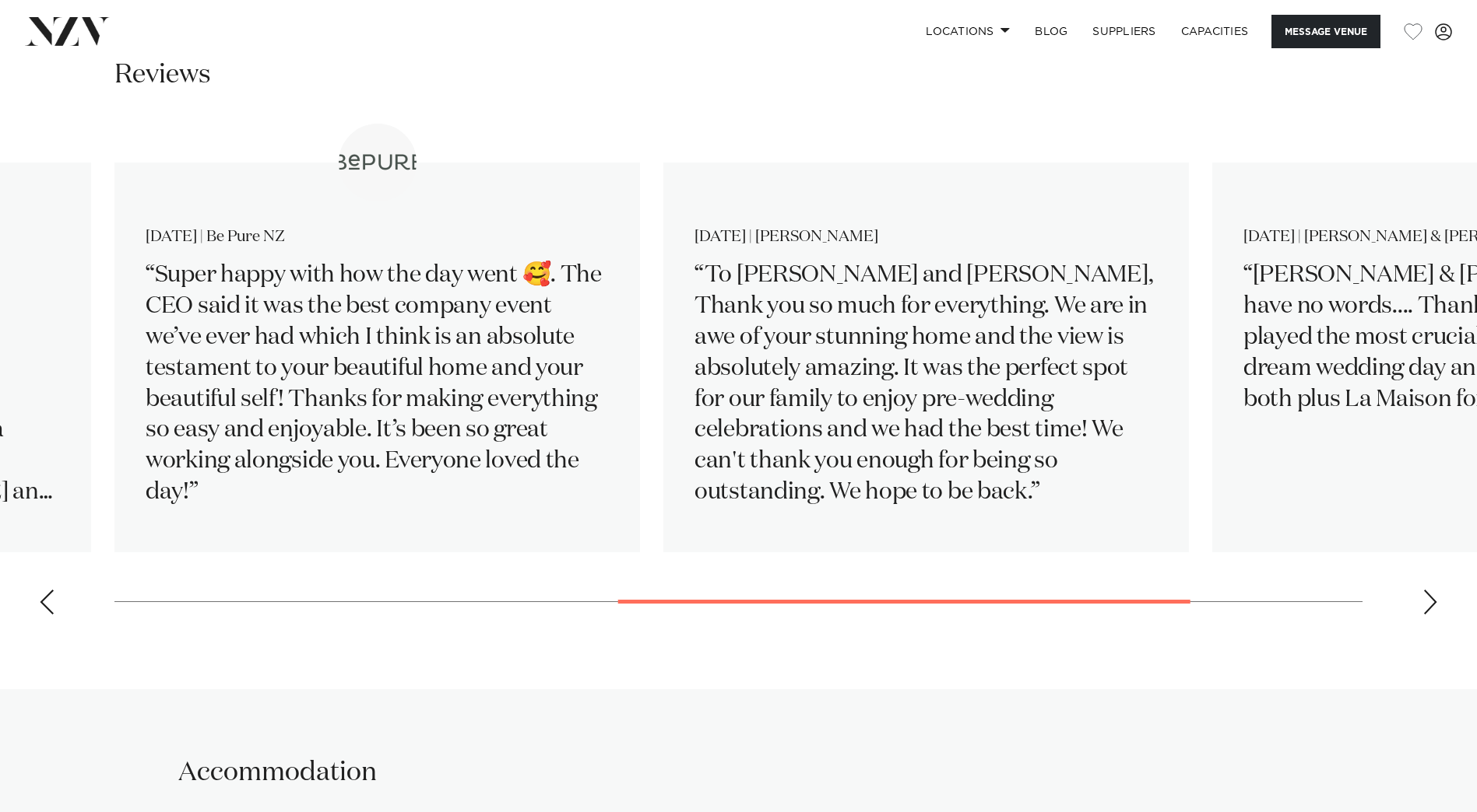
click at [1431, 602] on div "Next slide" at bounding box center [1429, 602] width 16 height 25
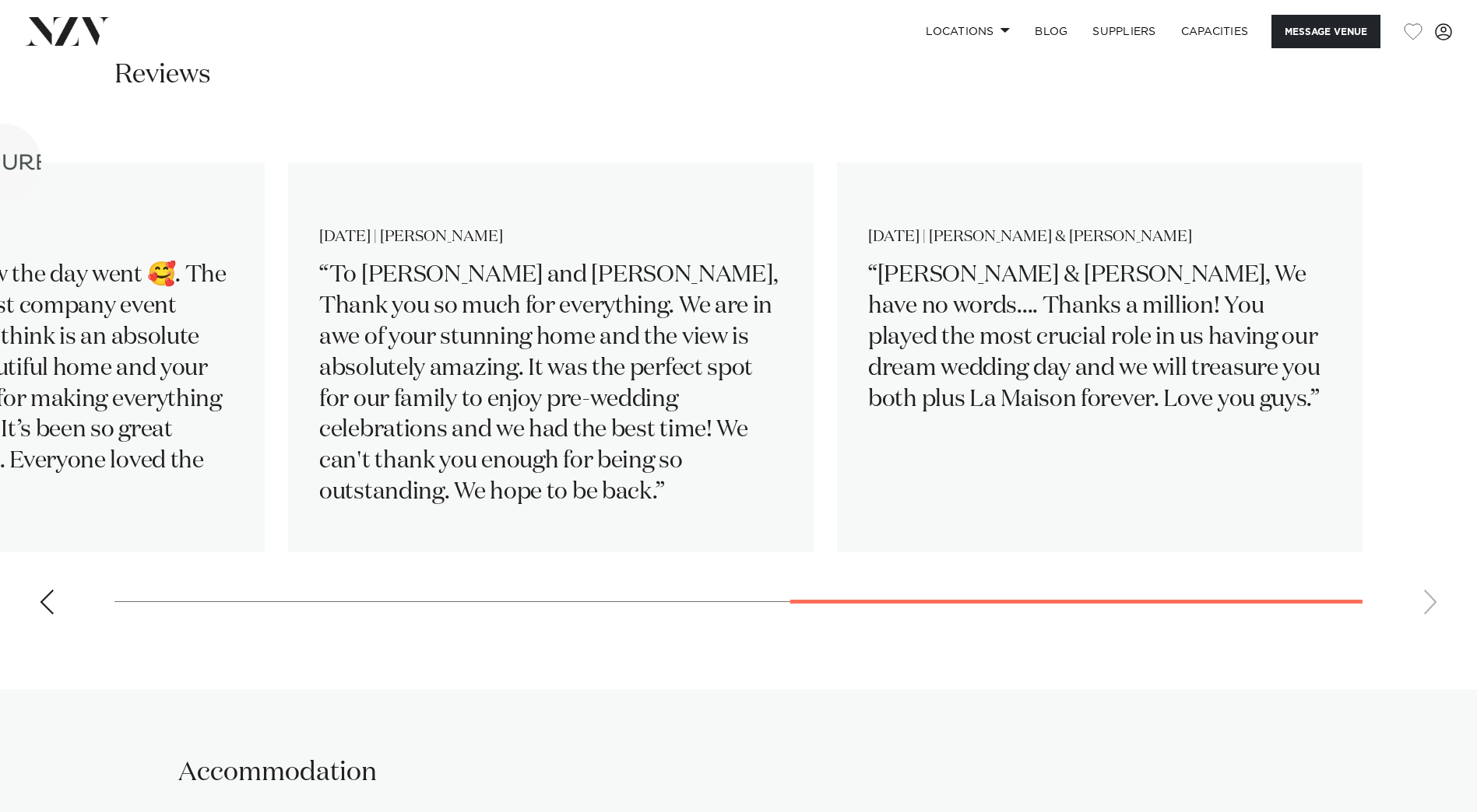
click at [1427, 601] on swiper-container "Di & [PERSON_NAME] | NZ Polo Open Clevedon Dear [PERSON_NAME] & [PERSON_NAME], …" at bounding box center [738, 375] width 1477 height 503
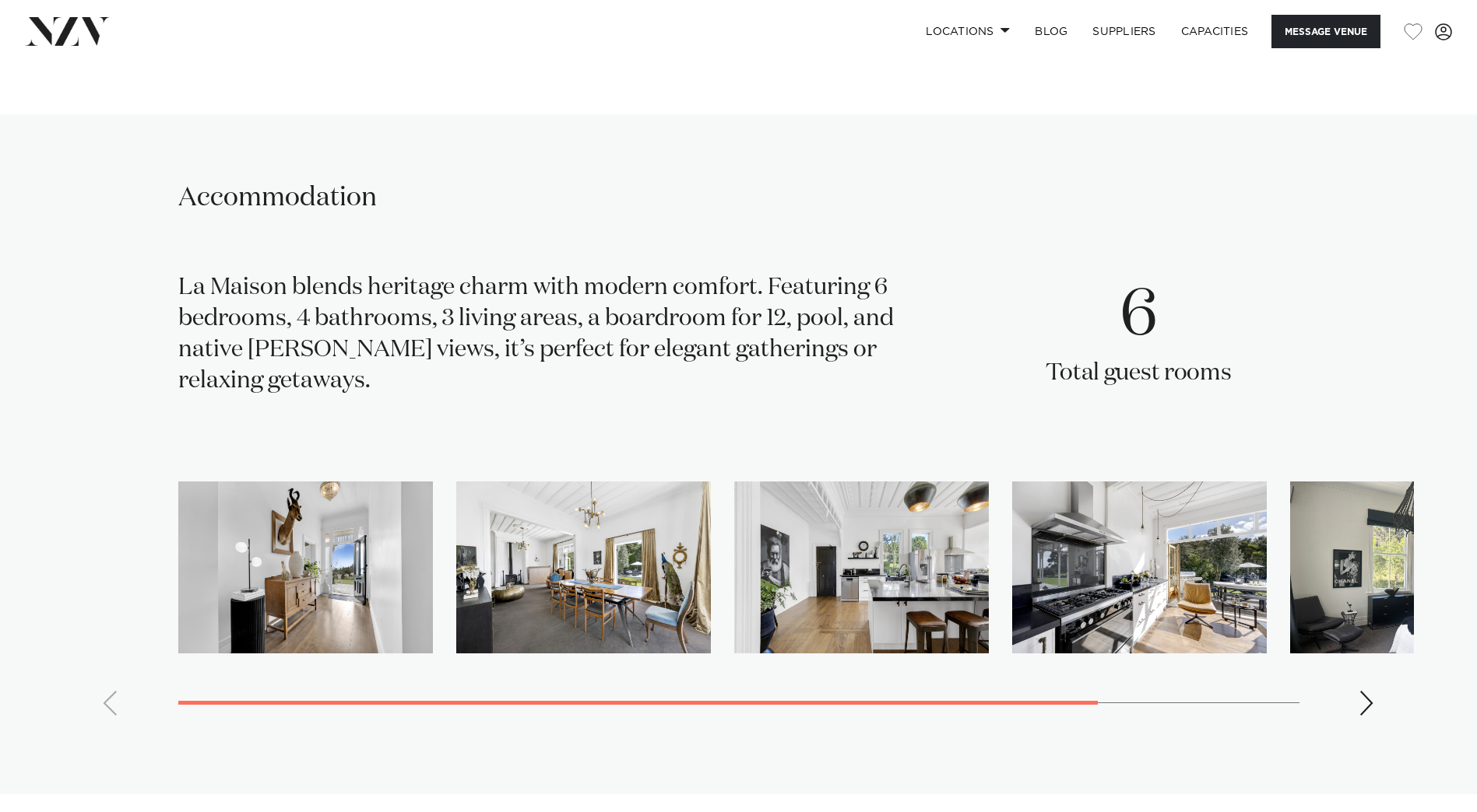
scroll to position [2957, 0]
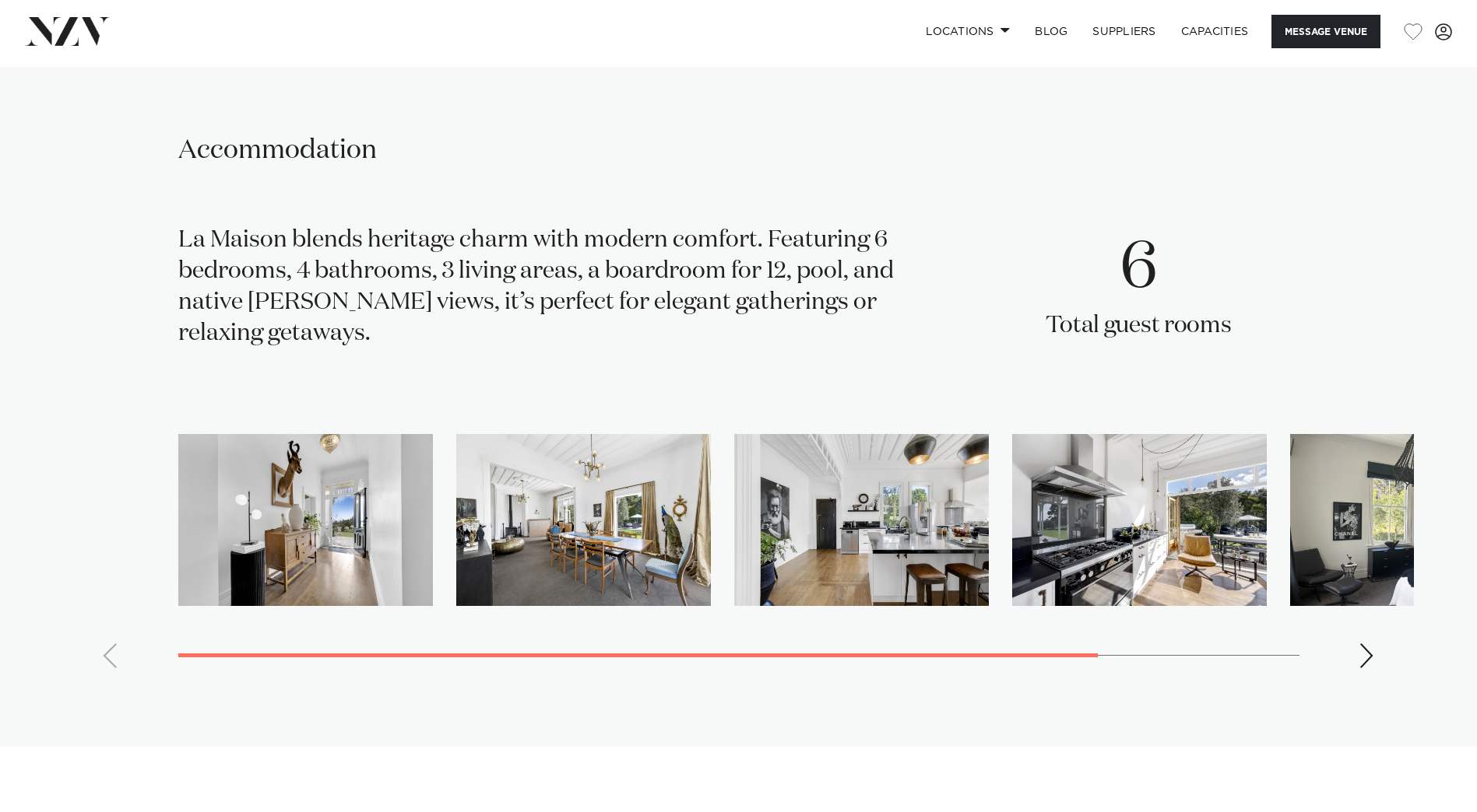
click at [1363, 656] on div "Next slide" at bounding box center [1367, 656] width 16 height 25
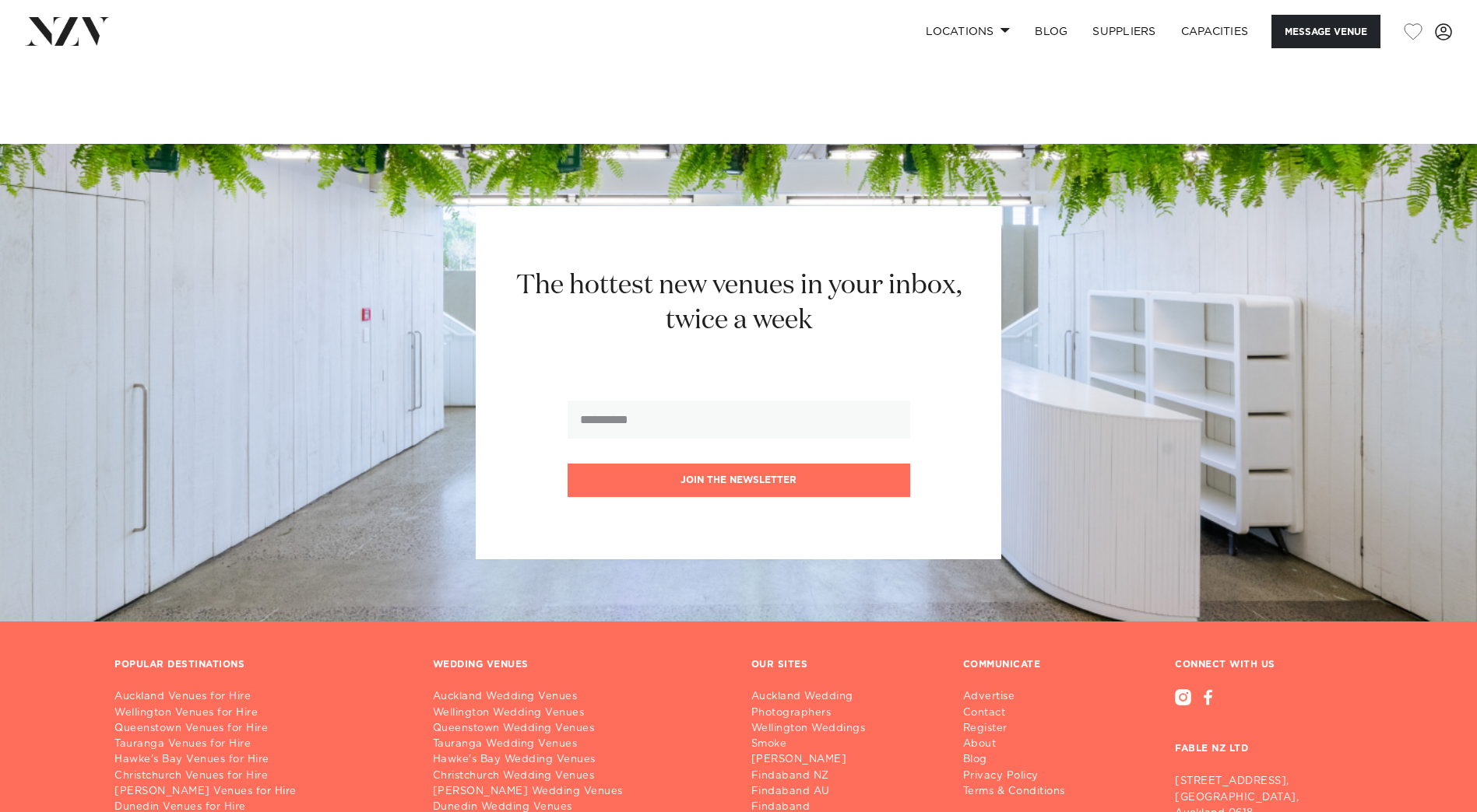
scroll to position [4628, 0]
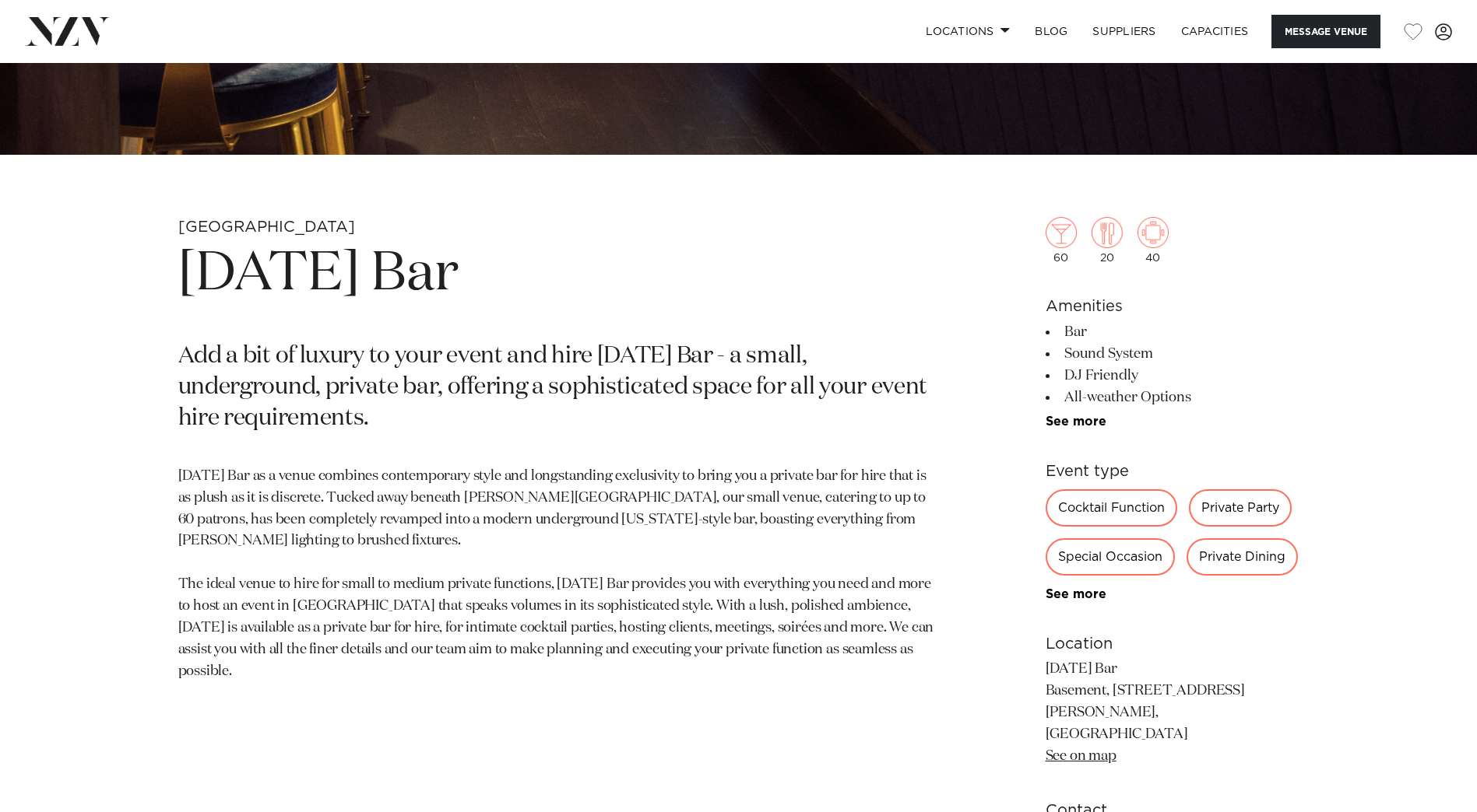
scroll to position [700, 0]
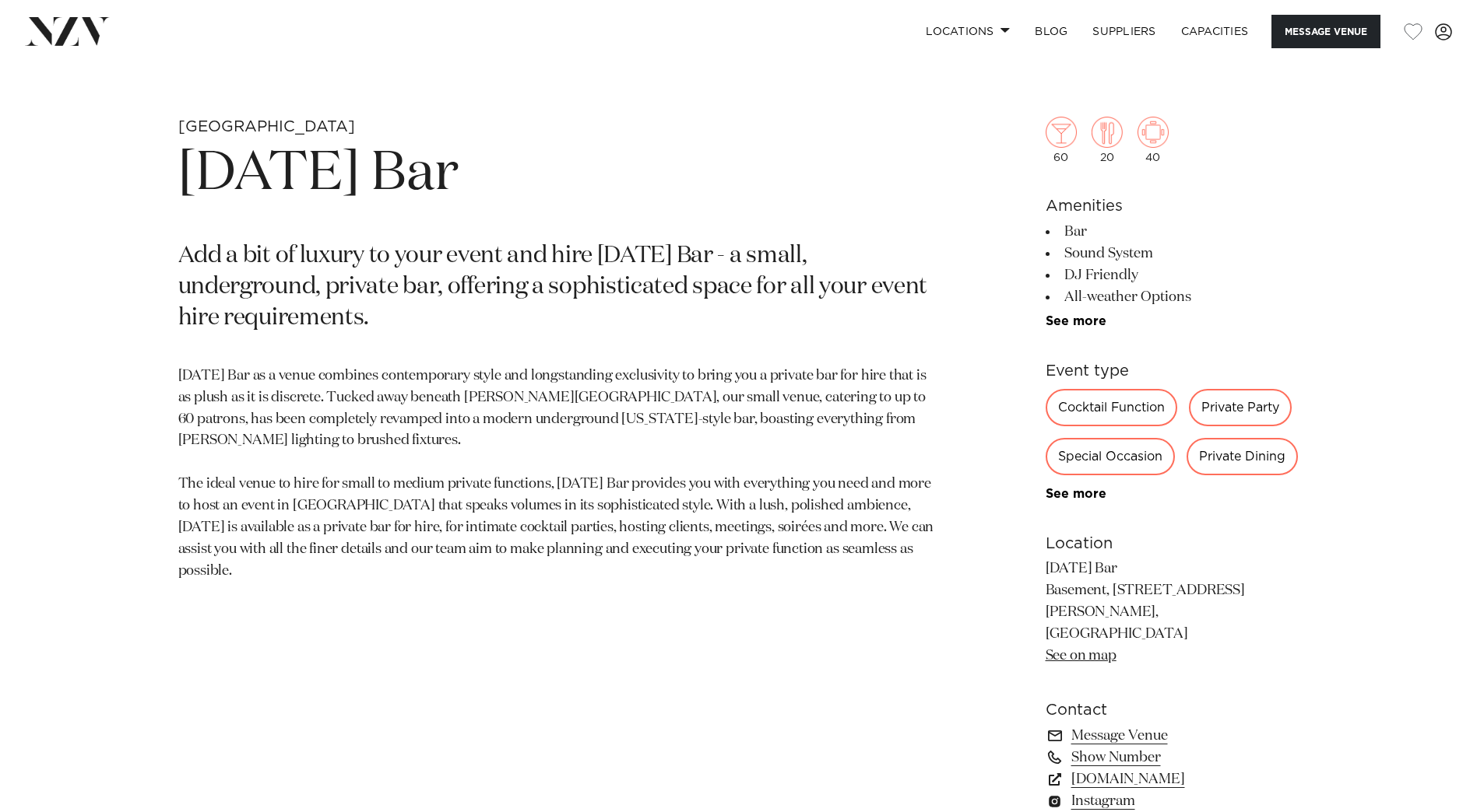
click at [1075, 322] on link "See more" at bounding box center [1106, 321] width 121 height 13
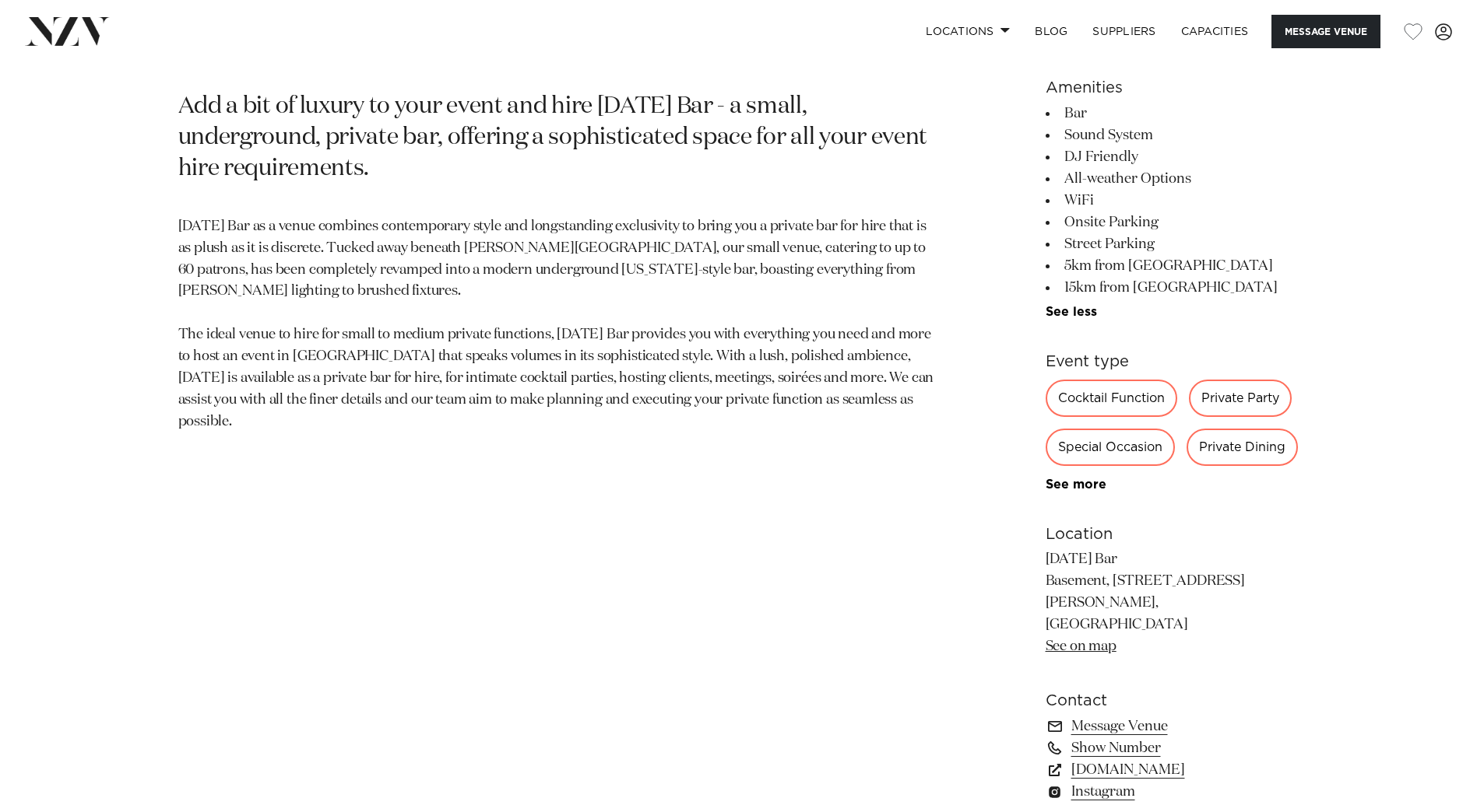
scroll to position [856, 0]
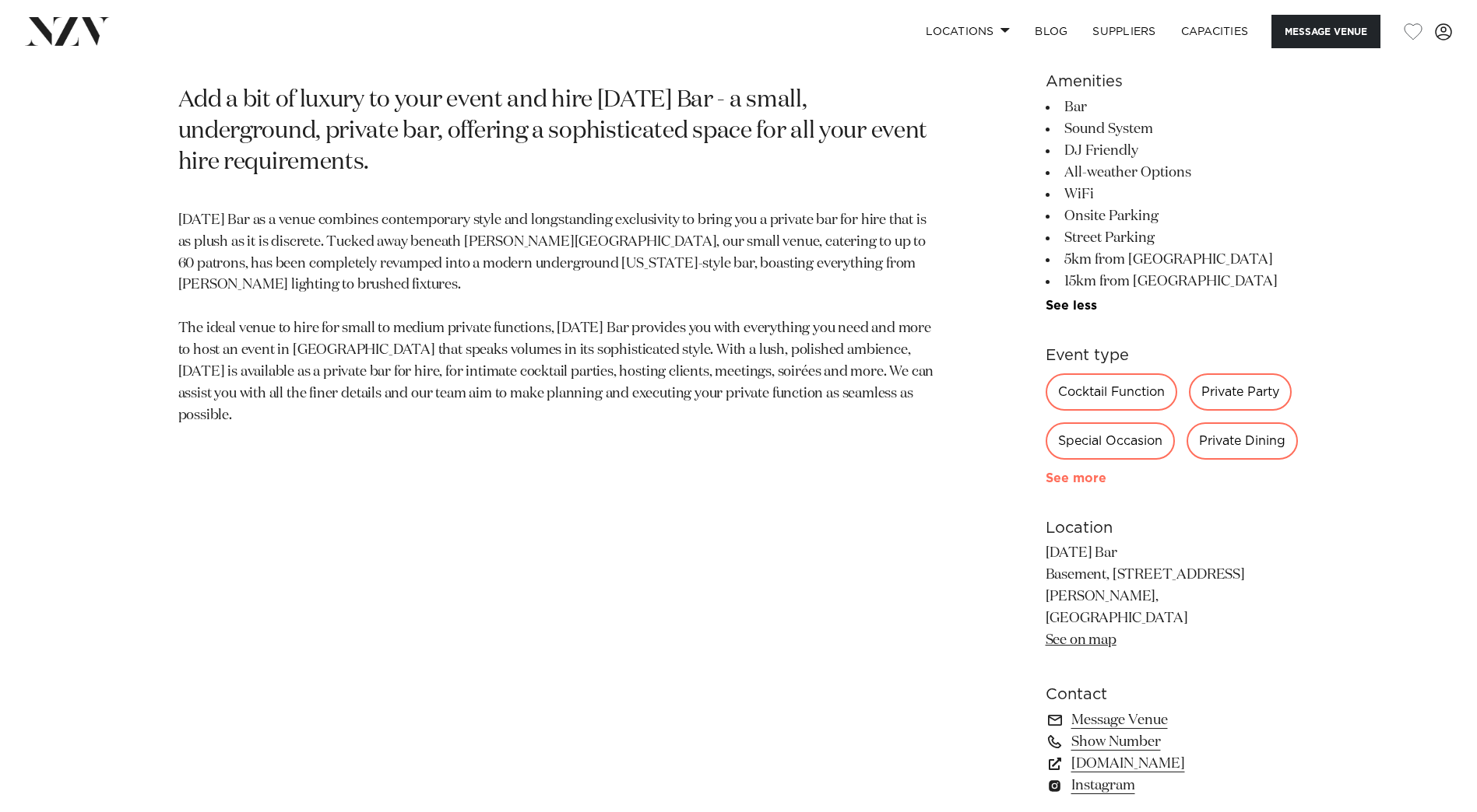
click at [1092, 479] on link "See more" at bounding box center [1106, 478] width 121 height 13
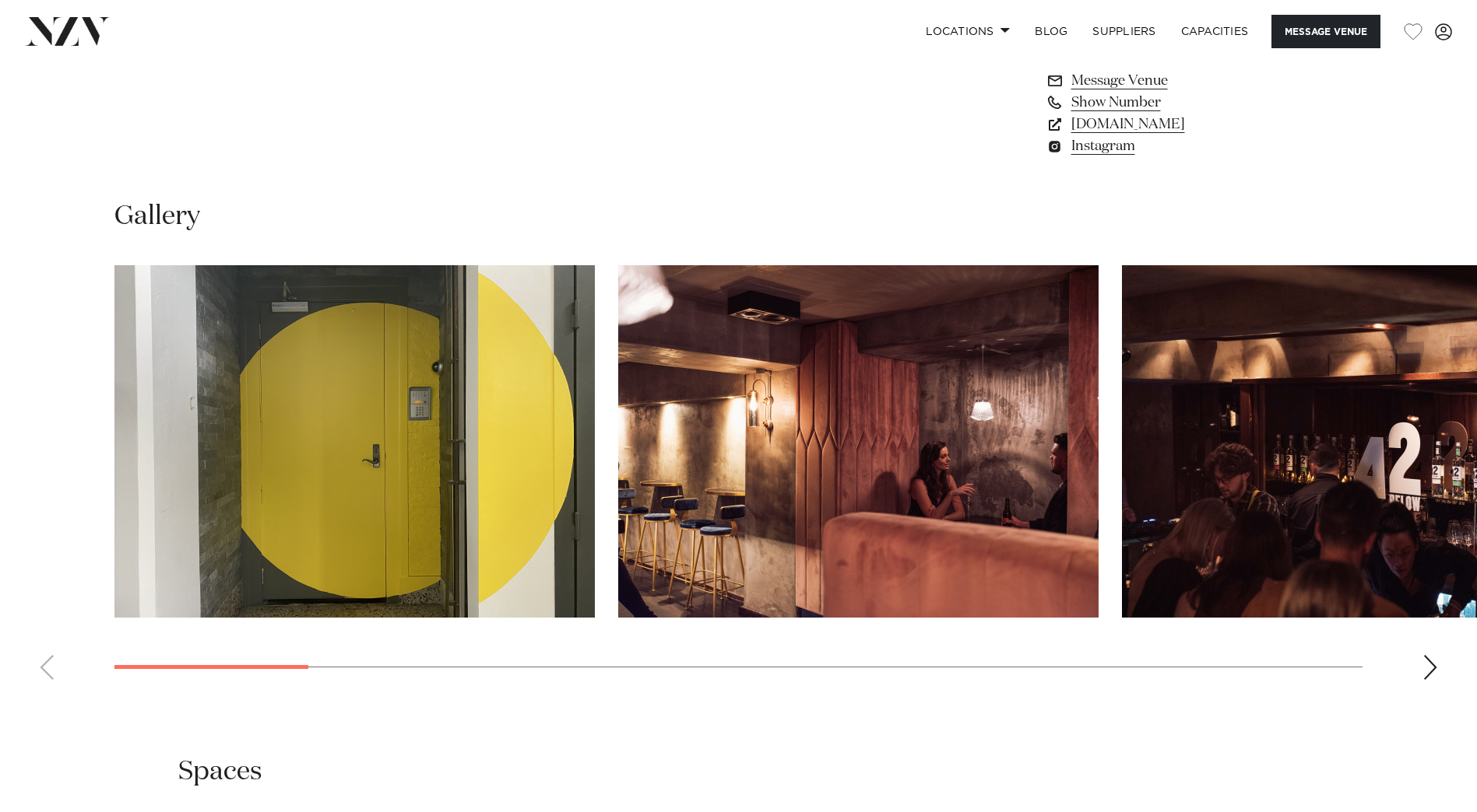
scroll to position [1789, 0]
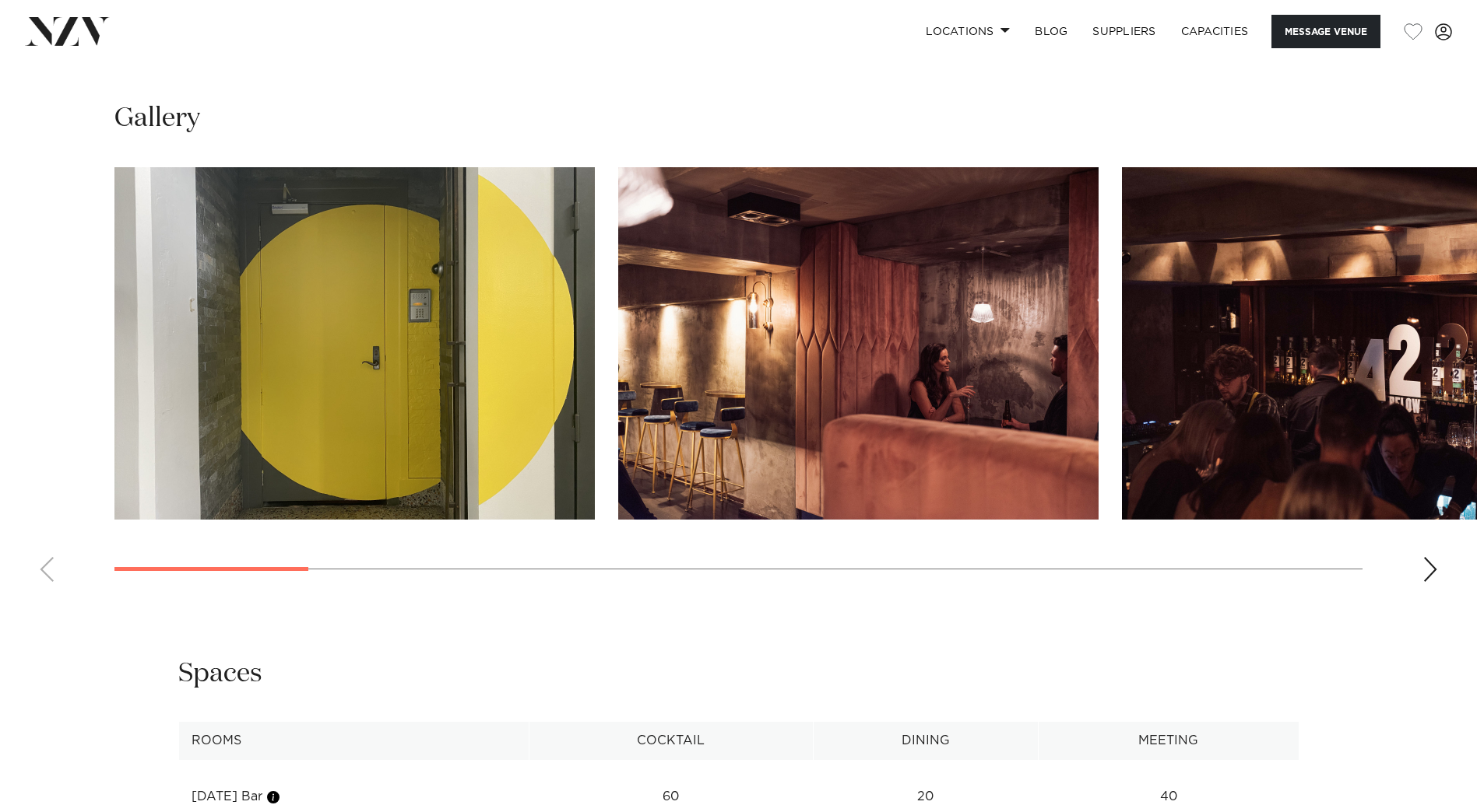
click at [1435, 558] on div "Next slide" at bounding box center [1429, 570] width 16 height 25
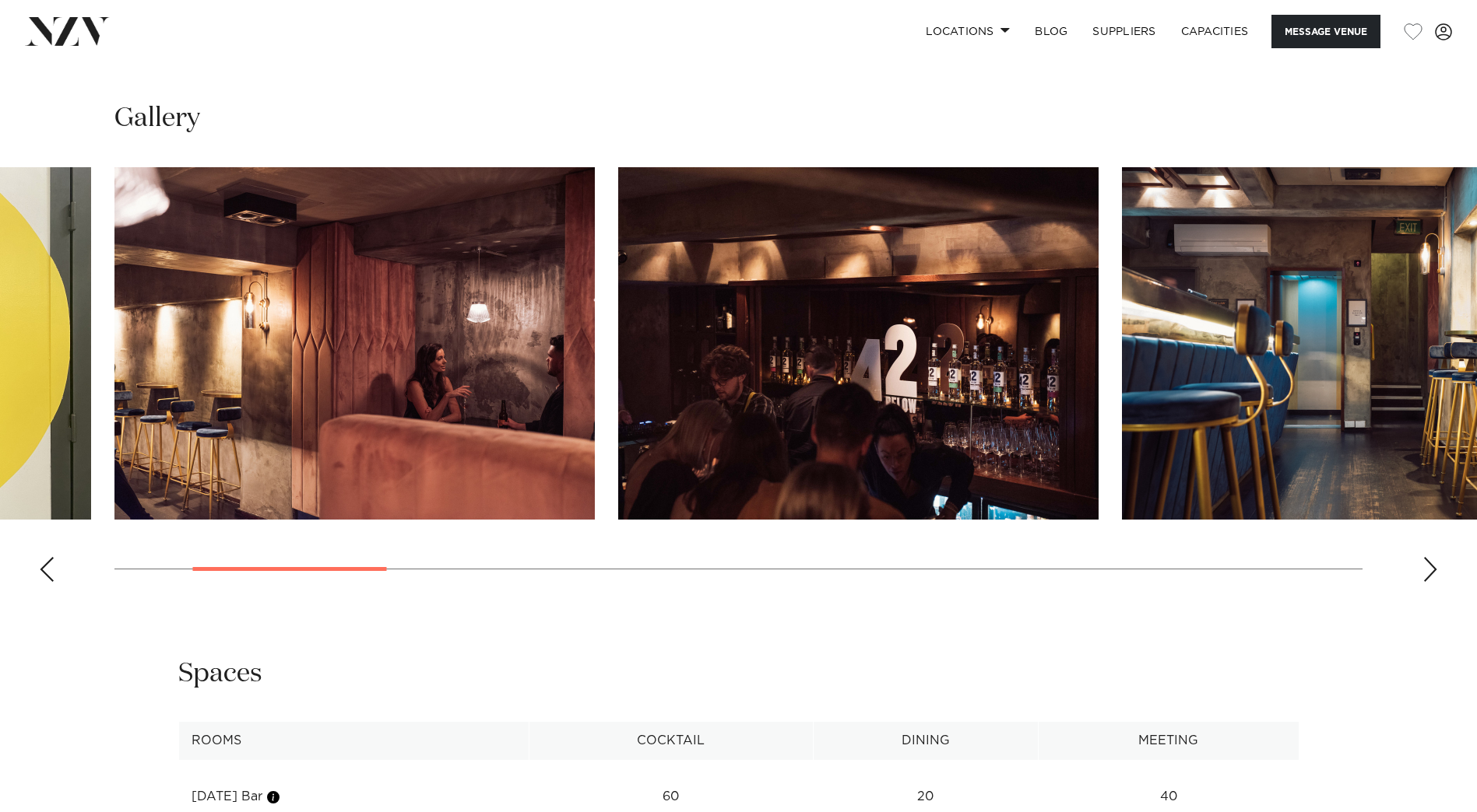
click at [1434, 558] on div "Next slide" at bounding box center [1429, 570] width 16 height 25
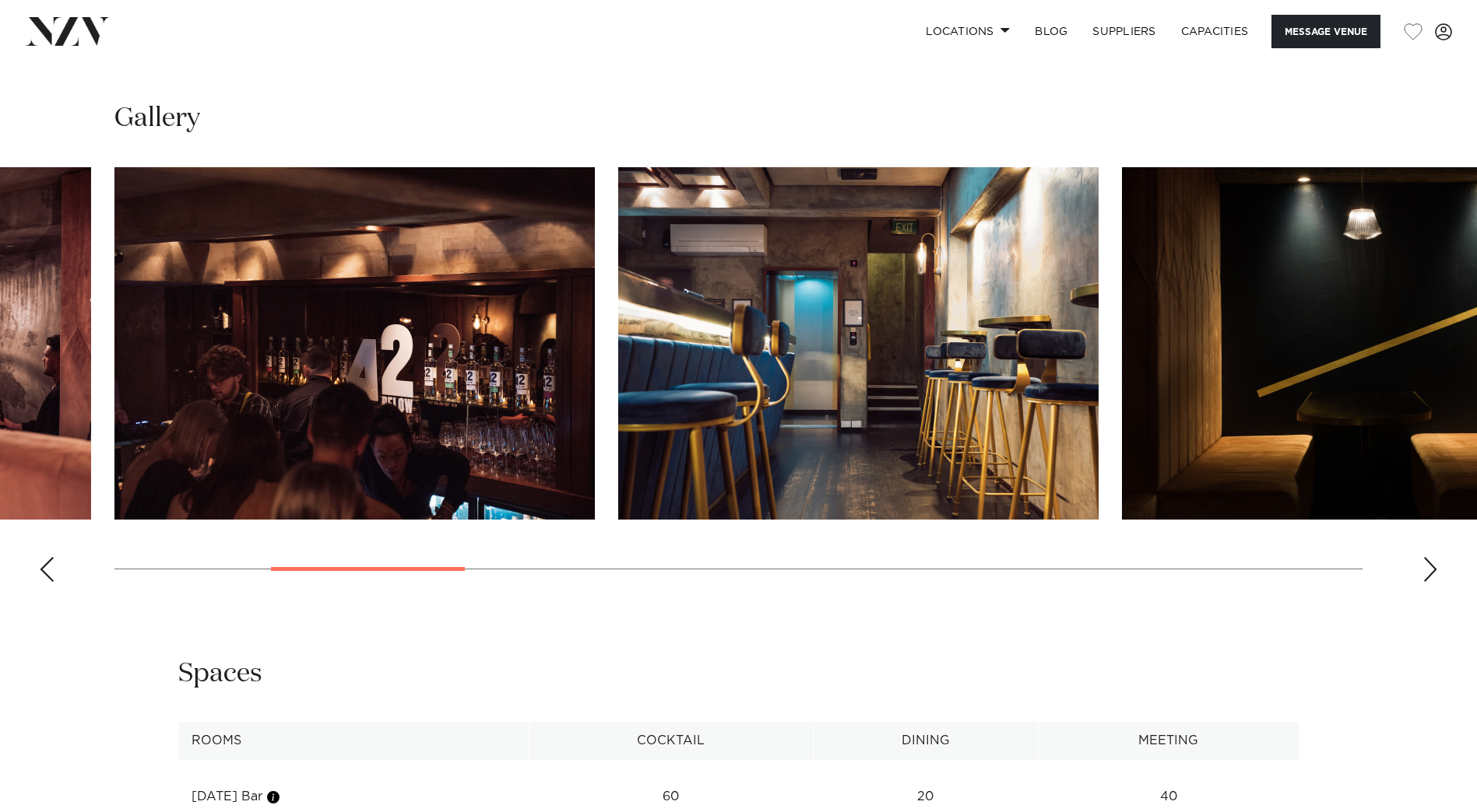
click at [1434, 558] on div "Next slide" at bounding box center [1429, 570] width 16 height 25
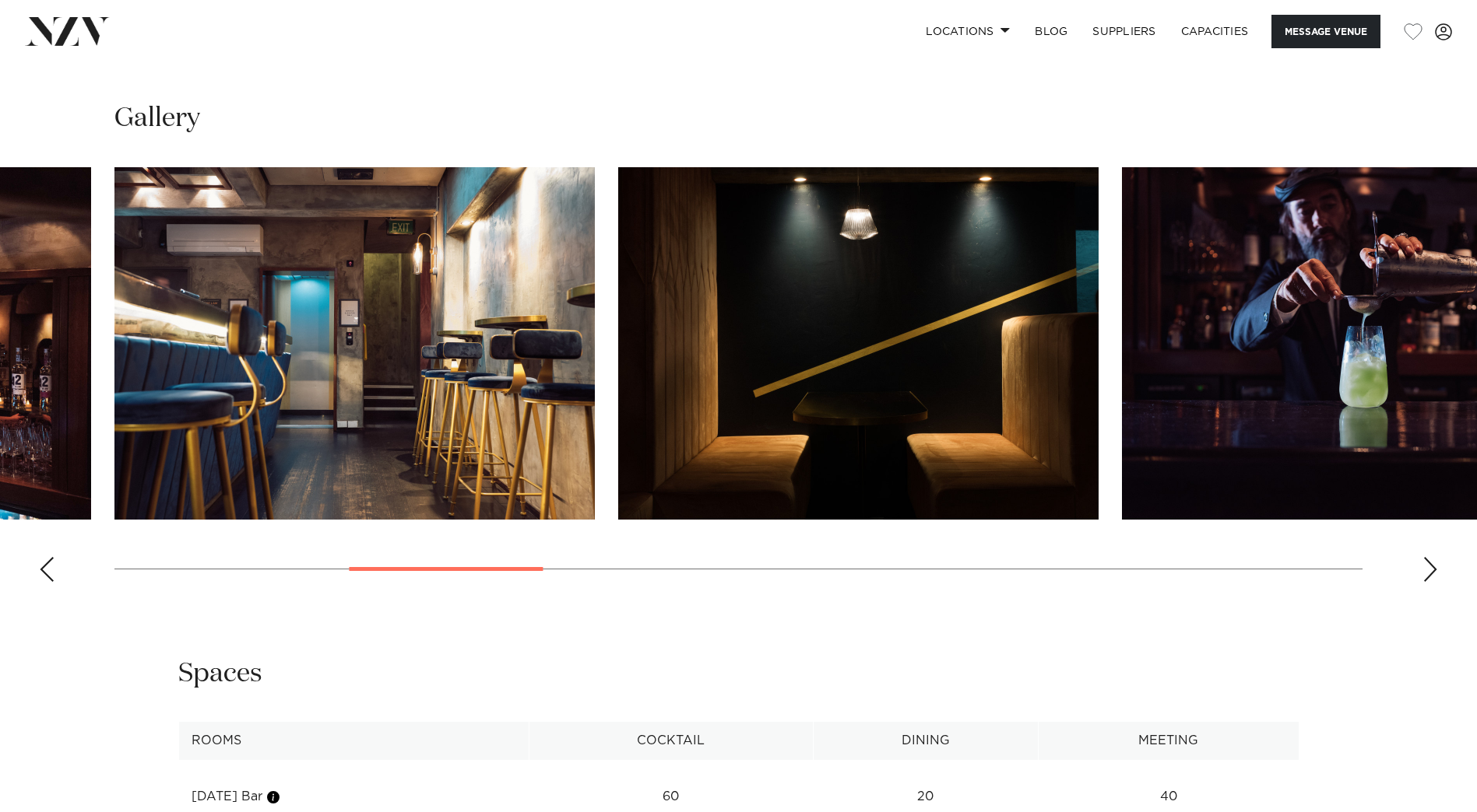
click at [1433, 558] on div "Next slide" at bounding box center [1429, 570] width 16 height 25
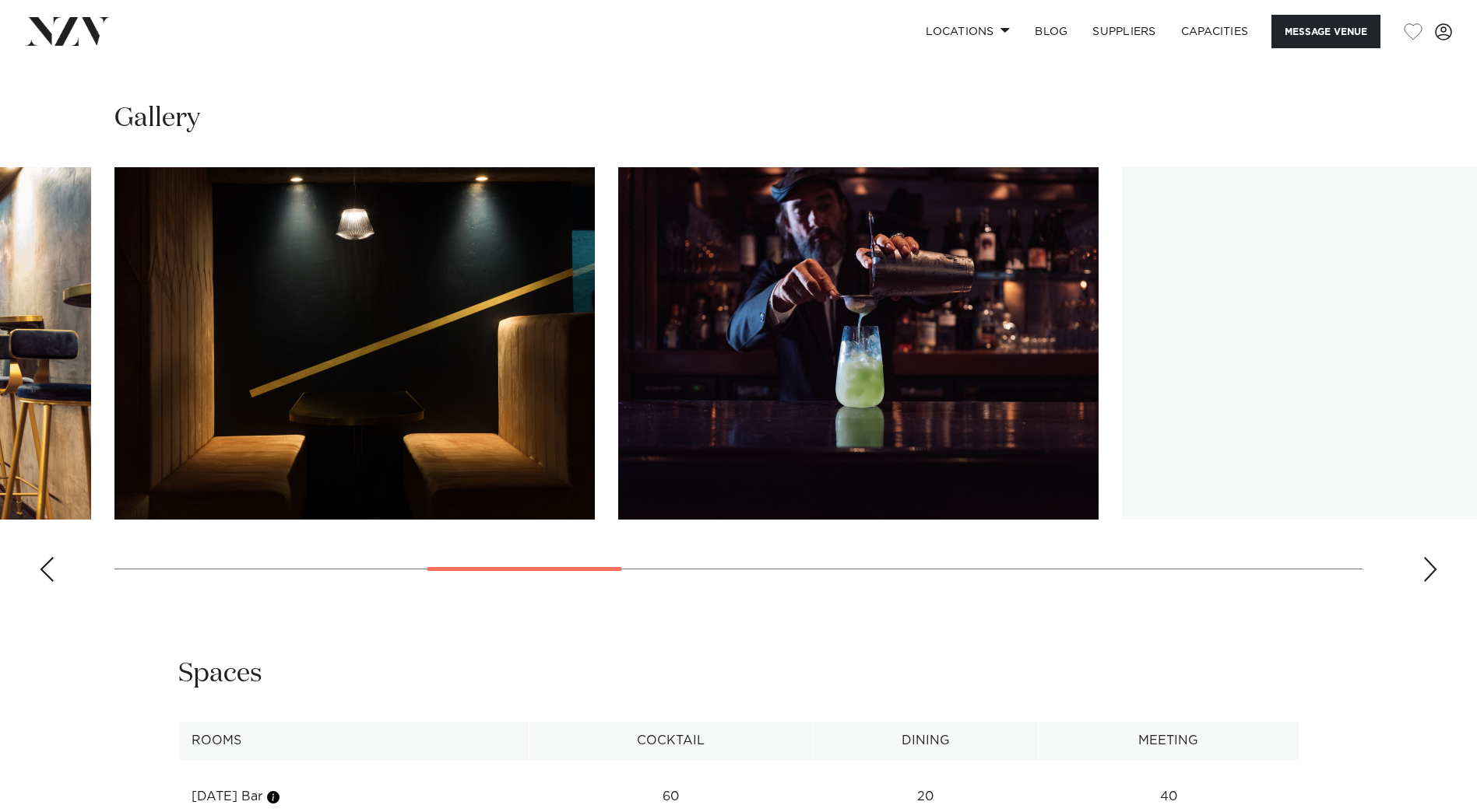
click at [1433, 558] on div "Next slide" at bounding box center [1429, 570] width 16 height 25
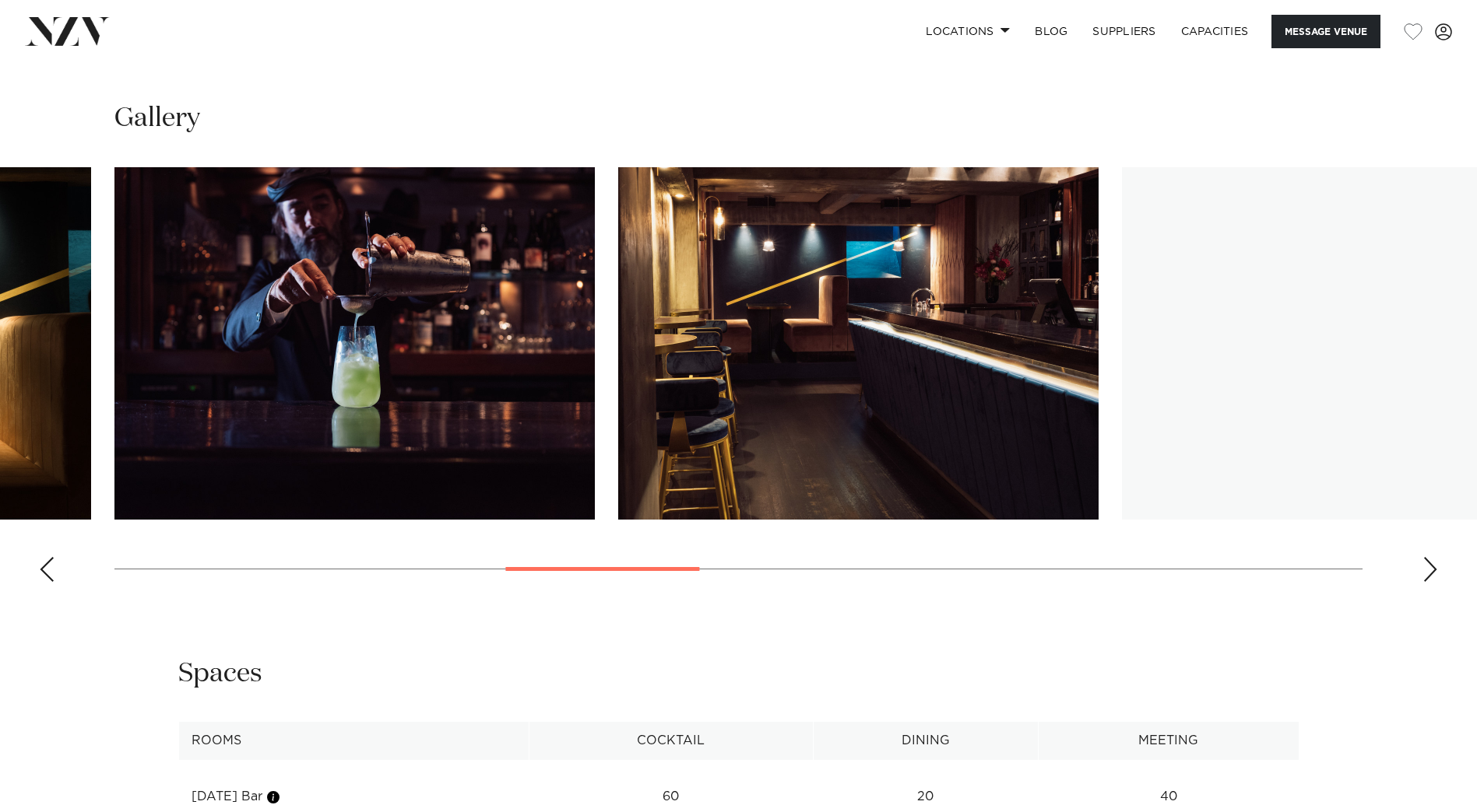
click at [1433, 558] on div "Next slide" at bounding box center [1429, 570] width 16 height 25
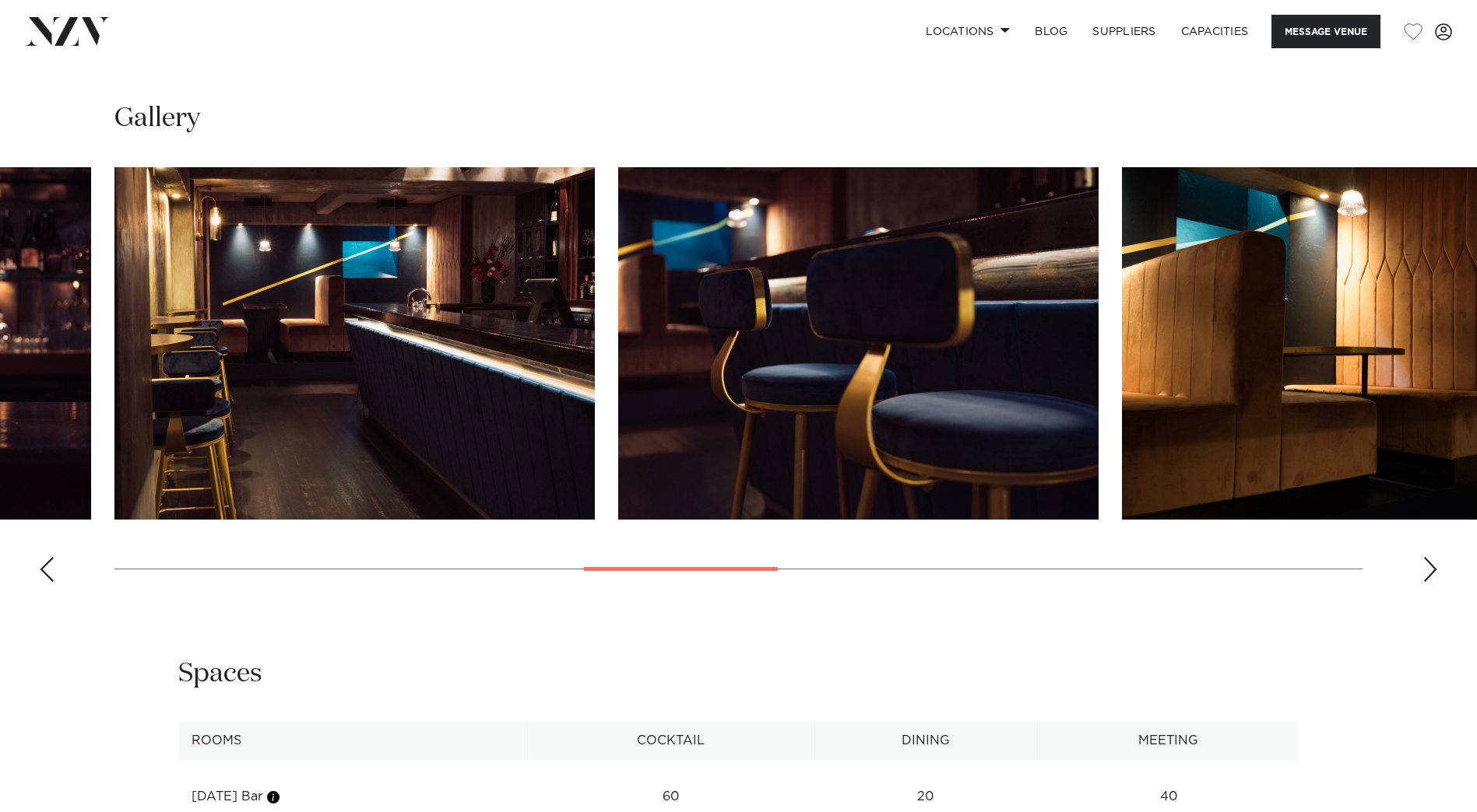
click at [1433, 558] on div "Next slide" at bounding box center [1429, 570] width 16 height 25
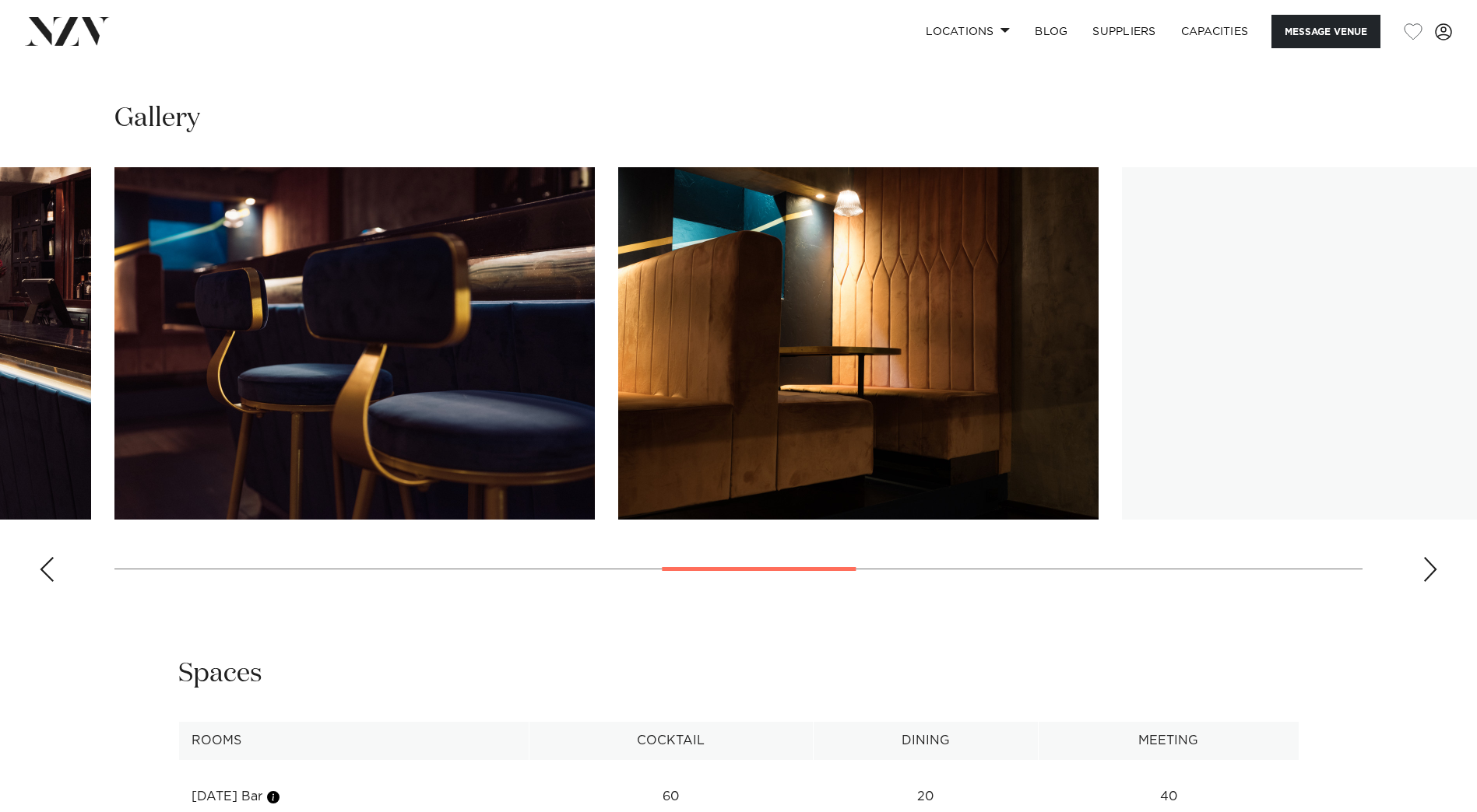
click at [1433, 558] on div "Next slide" at bounding box center [1429, 570] width 16 height 25
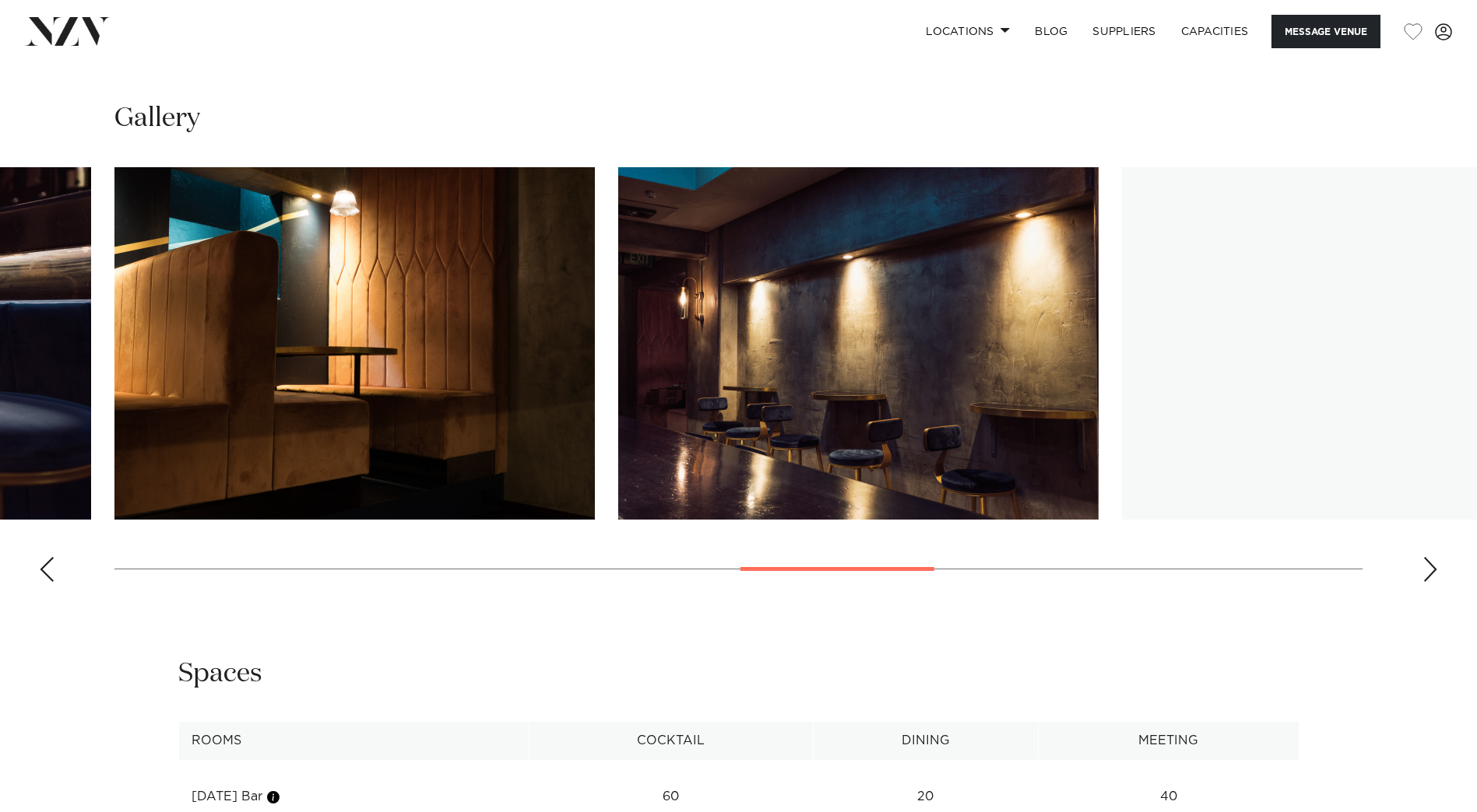
click at [1433, 558] on div "Next slide" at bounding box center [1429, 570] width 16 height 25
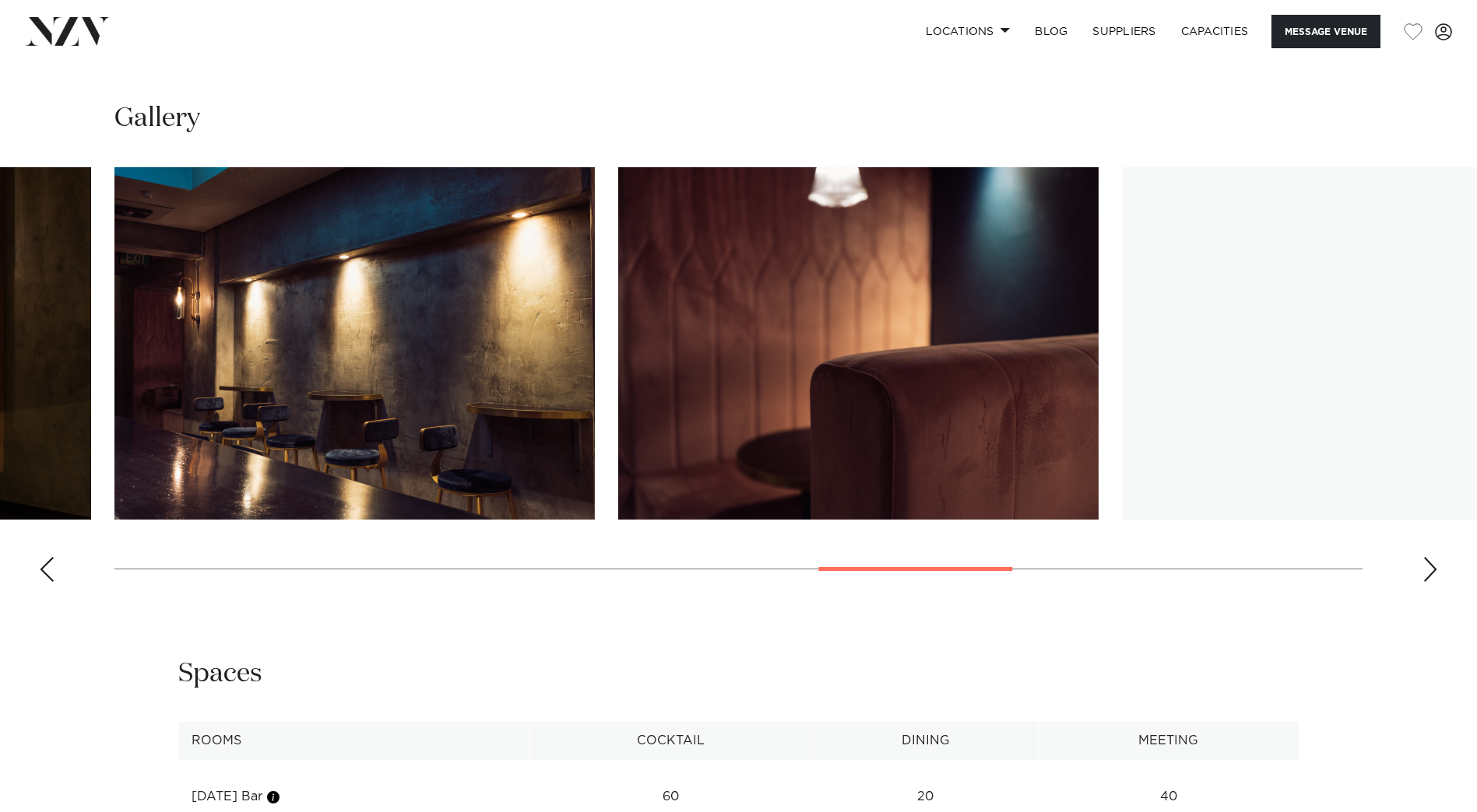
click at [1433, 558] on div "Next slide" at bounding box center [1429, 570] width 16 height 25
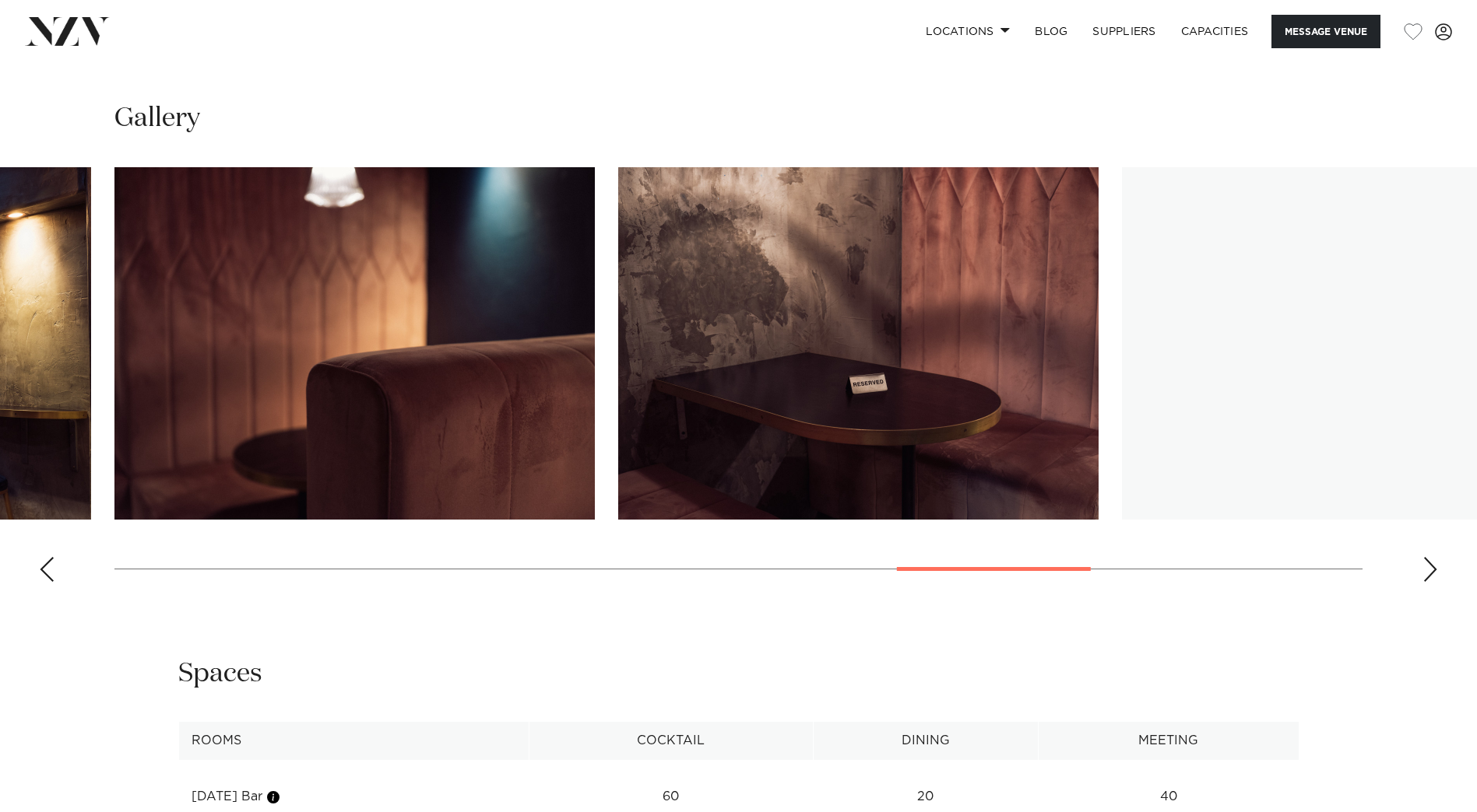
click at [1433, 558] on div "Next slide" at bounding box center [1429, 570] width 16 height 25
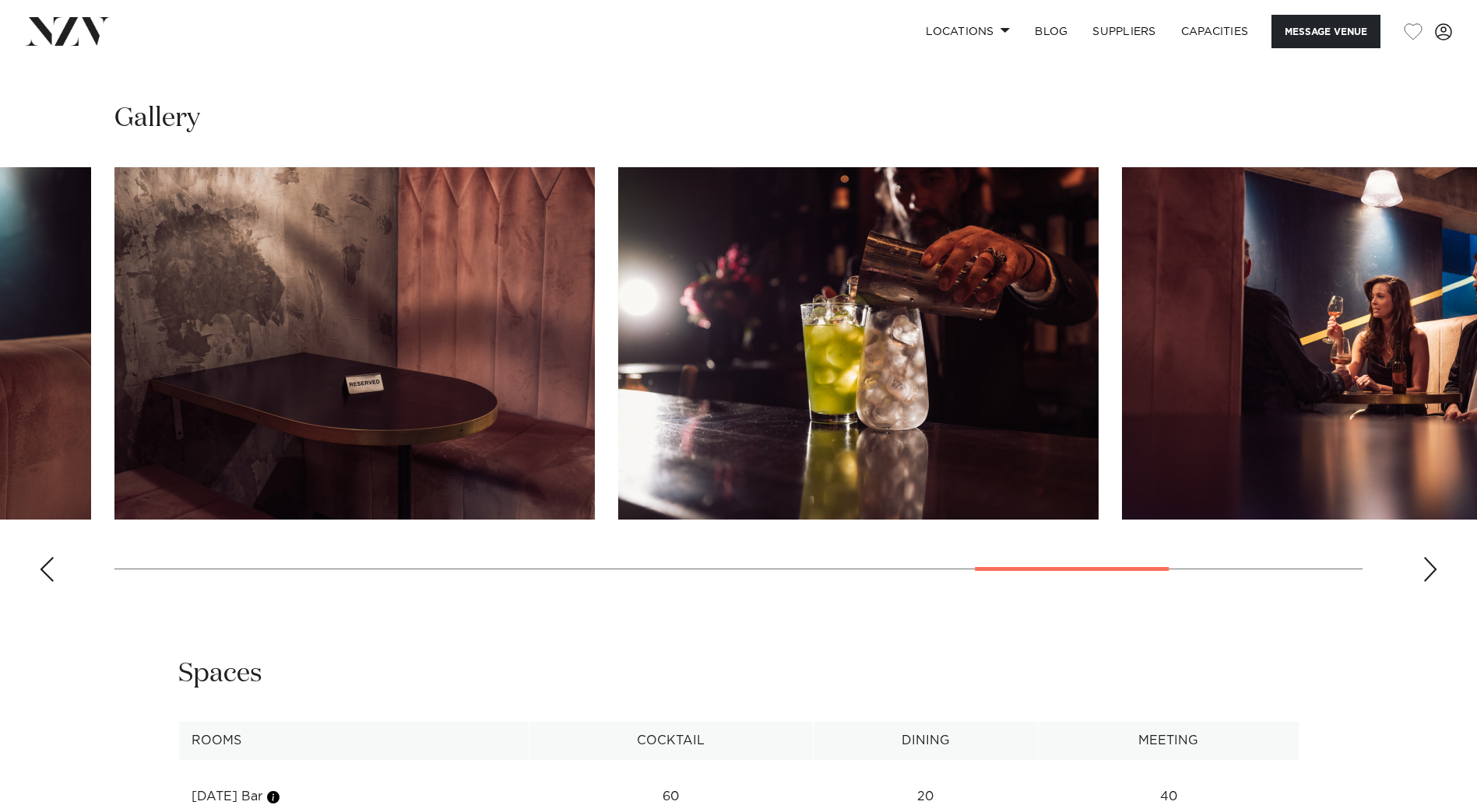
click at [1433, 558] on div "Next slide" at bounding box center [1429, 570] width 16 height 25
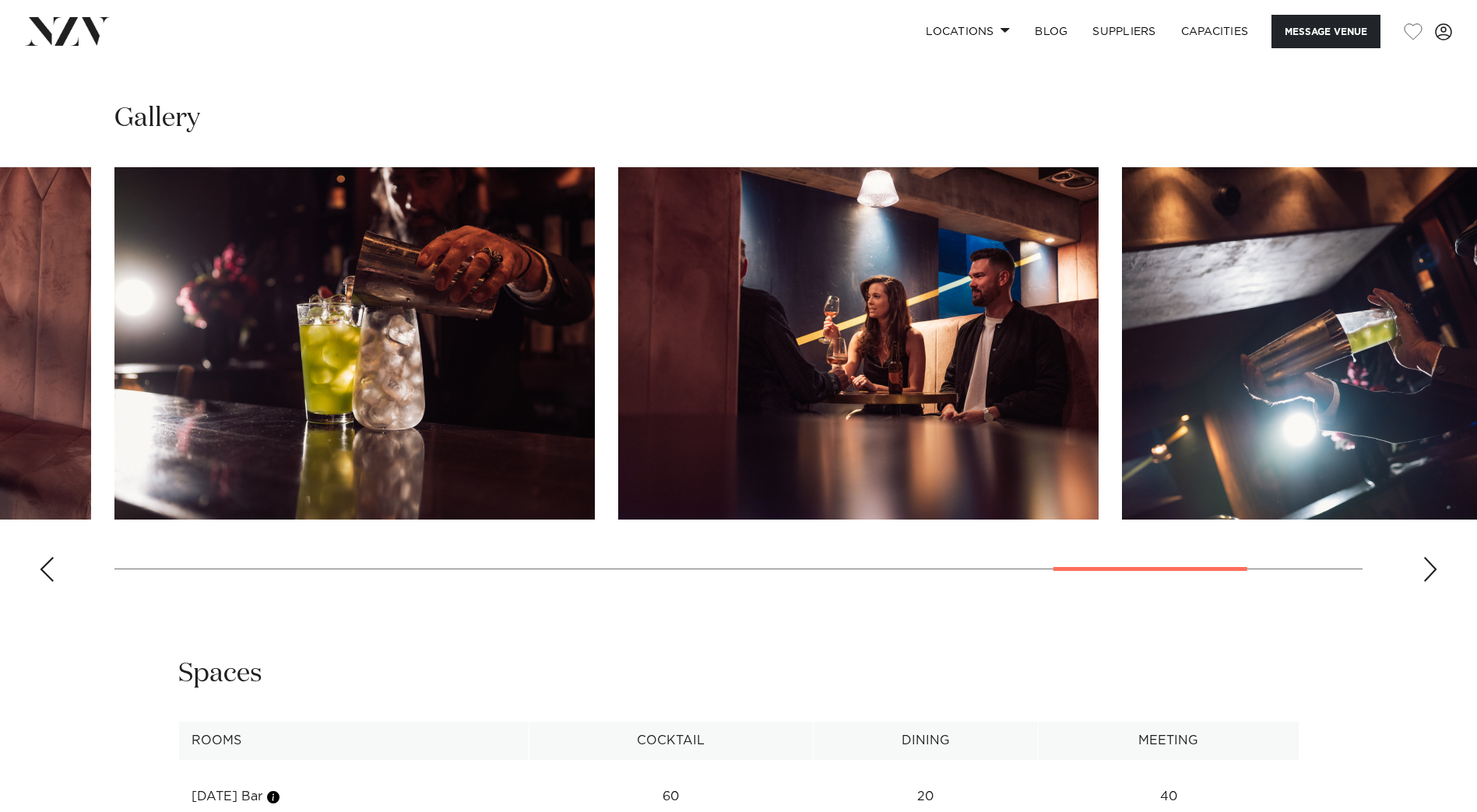
click at [1433, 558] on div "Next slide" at bounding box center [1429, 570] width 16 height 25
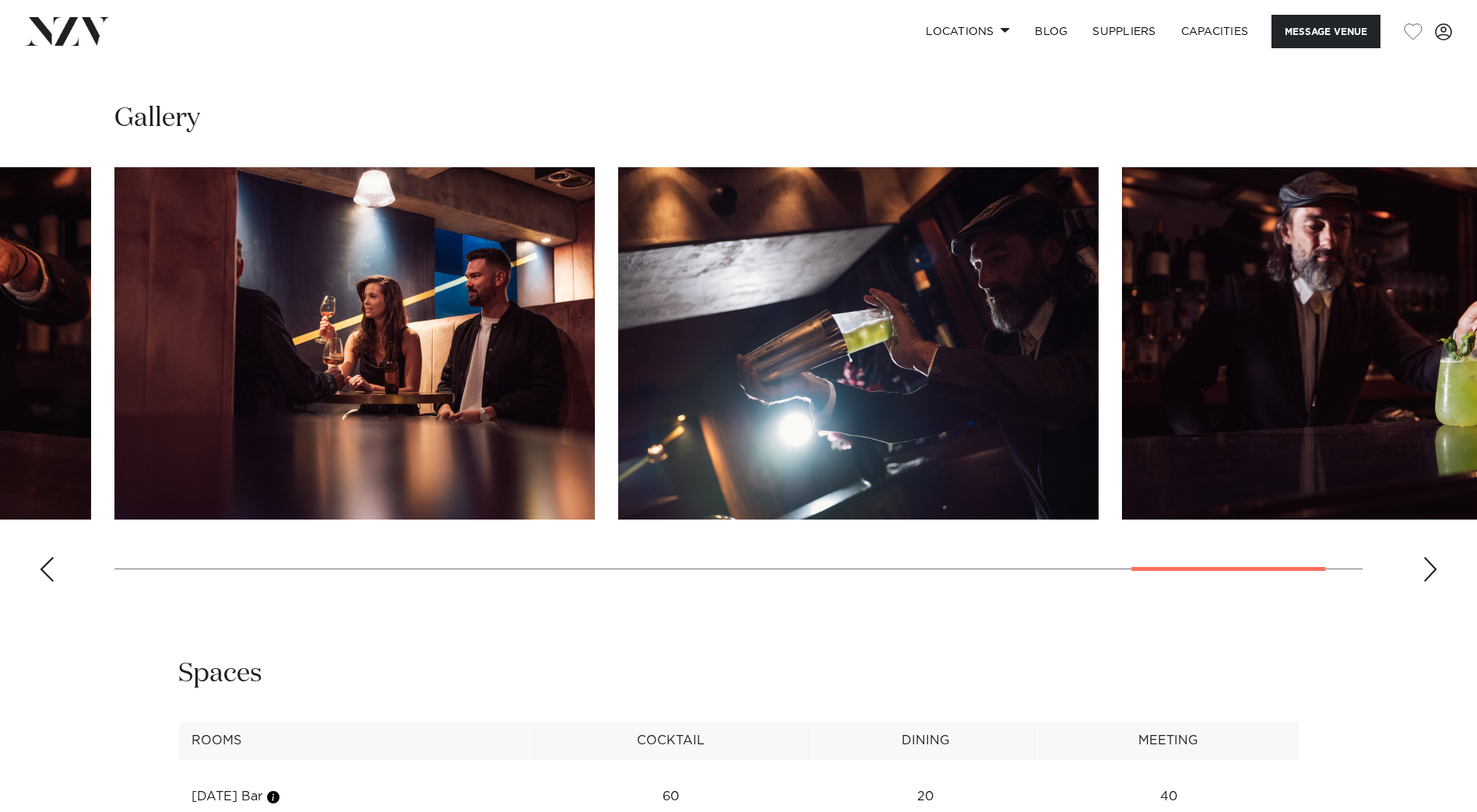
click at [1433, 558] on div "Next slide" at bounding box center [1429, 570] width 16 height 25
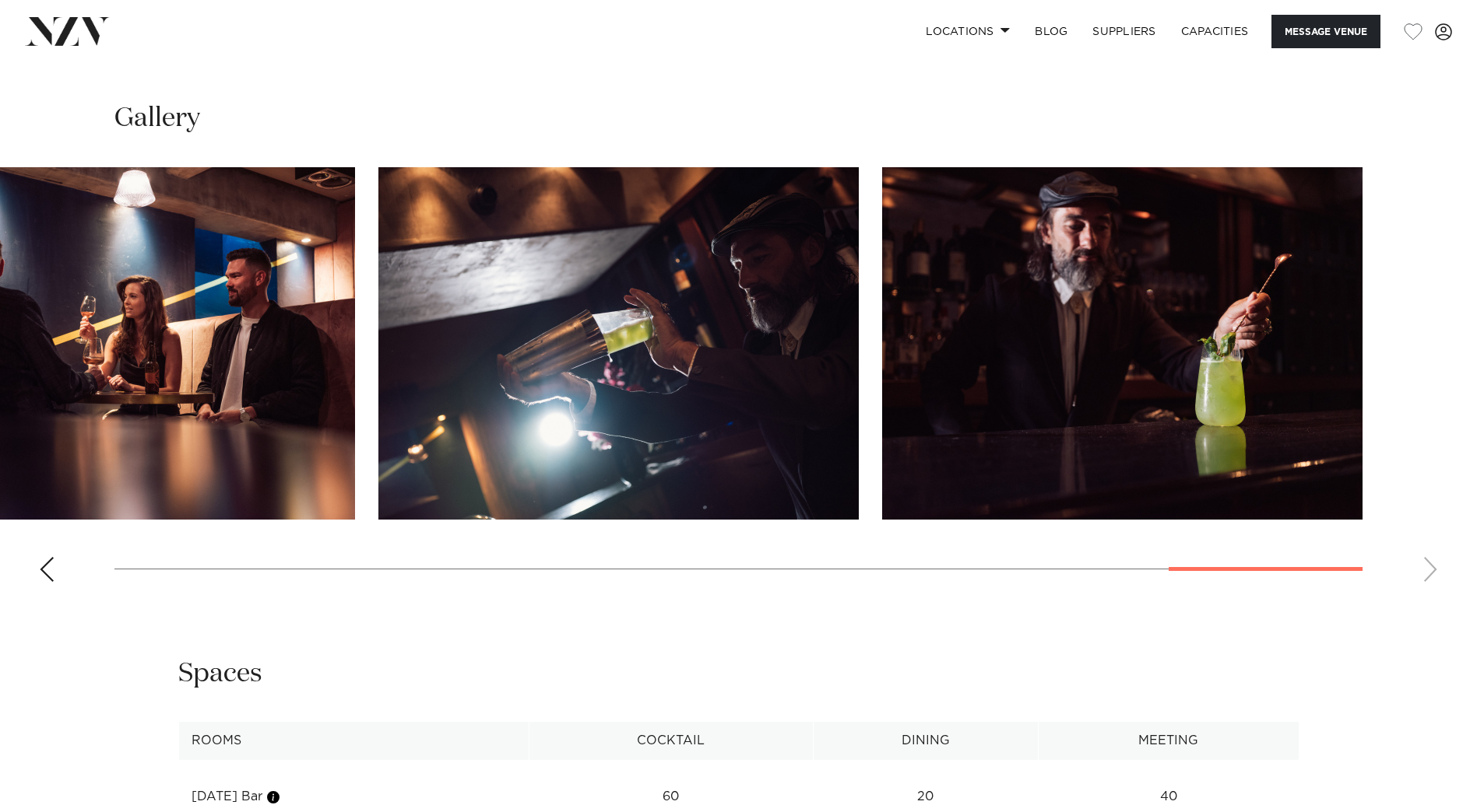
click at [1433, 547] on swiper-container at bounding box center [738, 381] width 1477 height 427
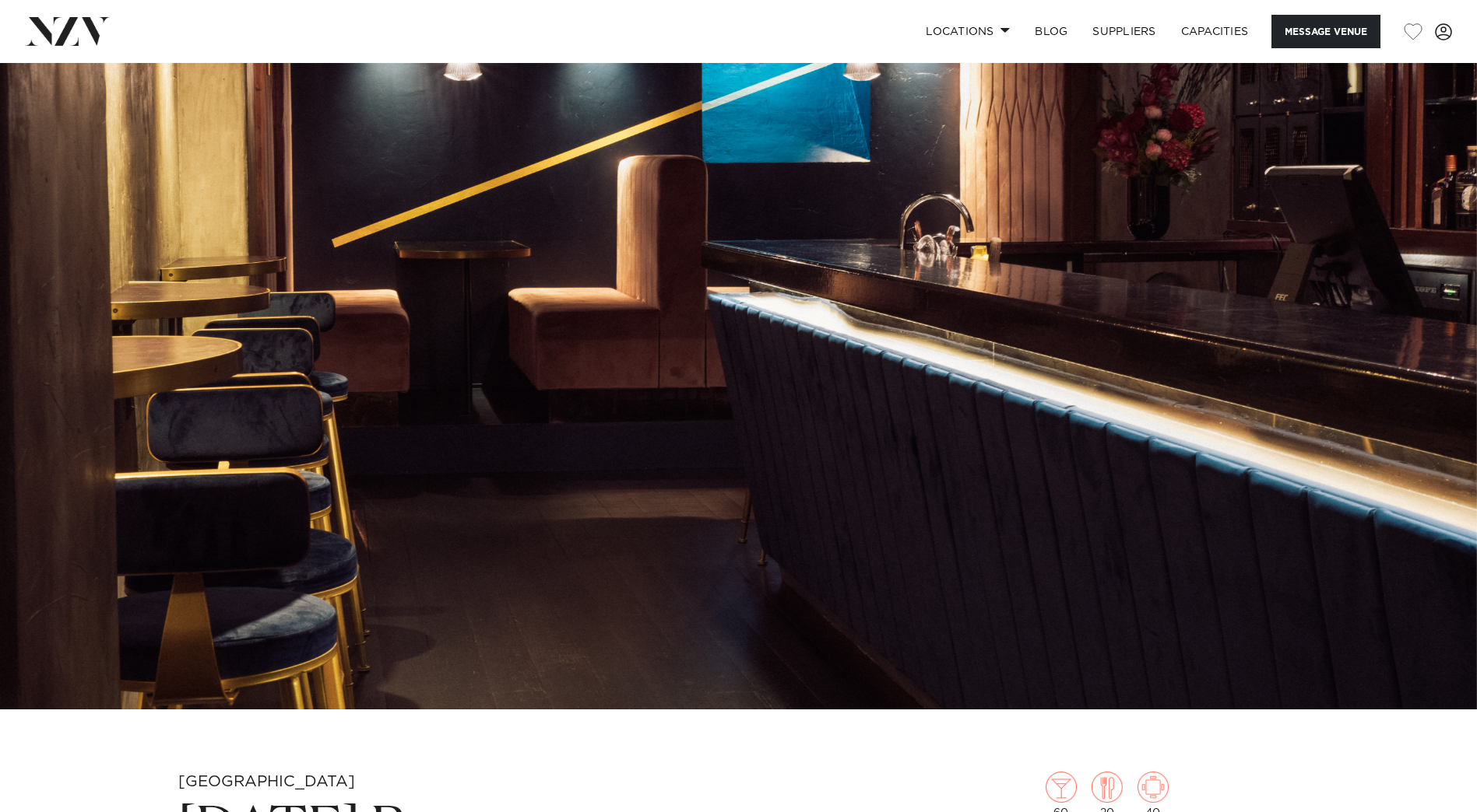
scroll to position [0, 0]
